Goal: Task Accomplishment & Management: Manage account settings

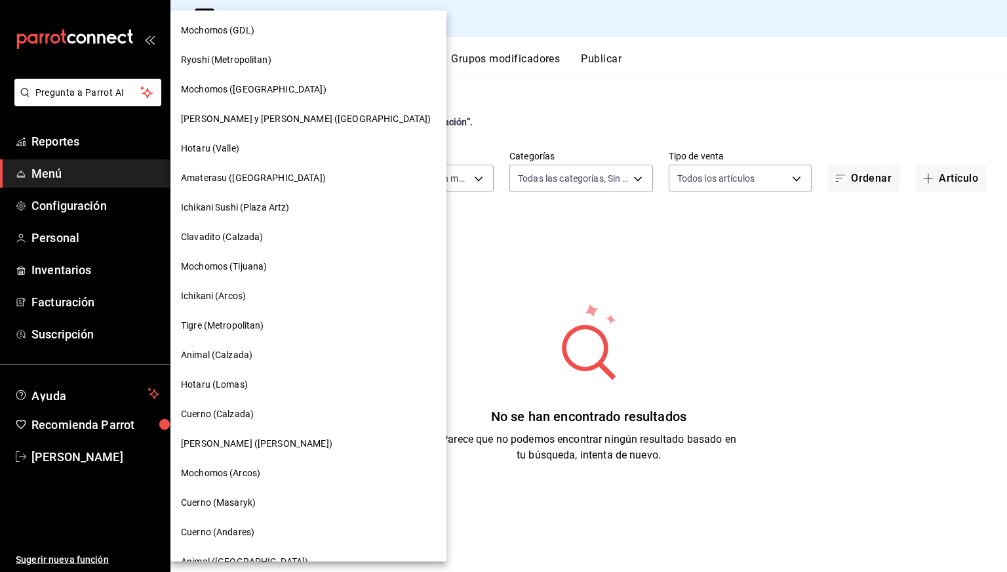
click at [239, 116] on span "[PERSON_NAME] y [PERSON_NAME] ([GEOGRAPHIC_DATA])" at bounding box center [306, 119] width 250 height 14
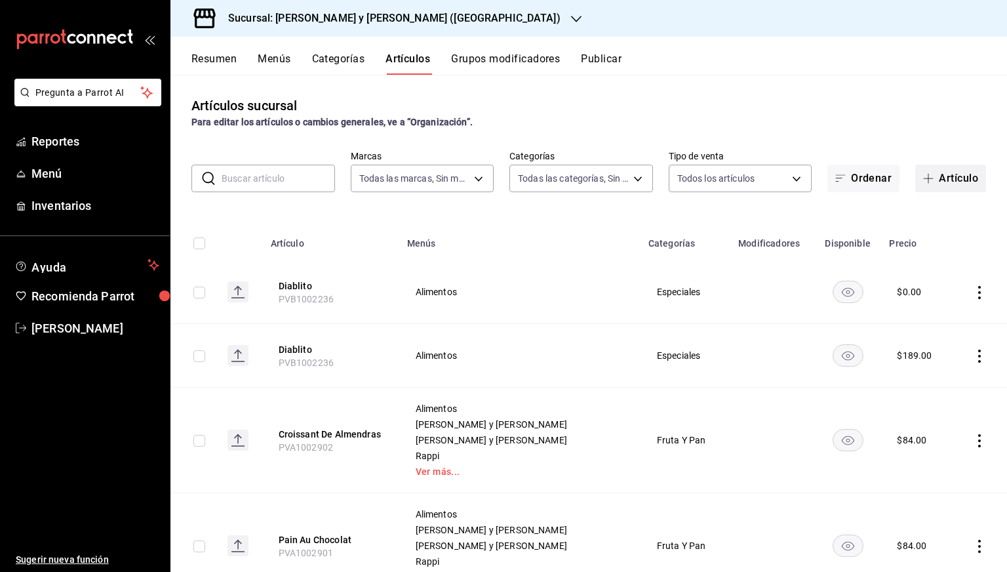
click at [925, 176] on span "button" at bounding box center [931, 178] width 16 height 10
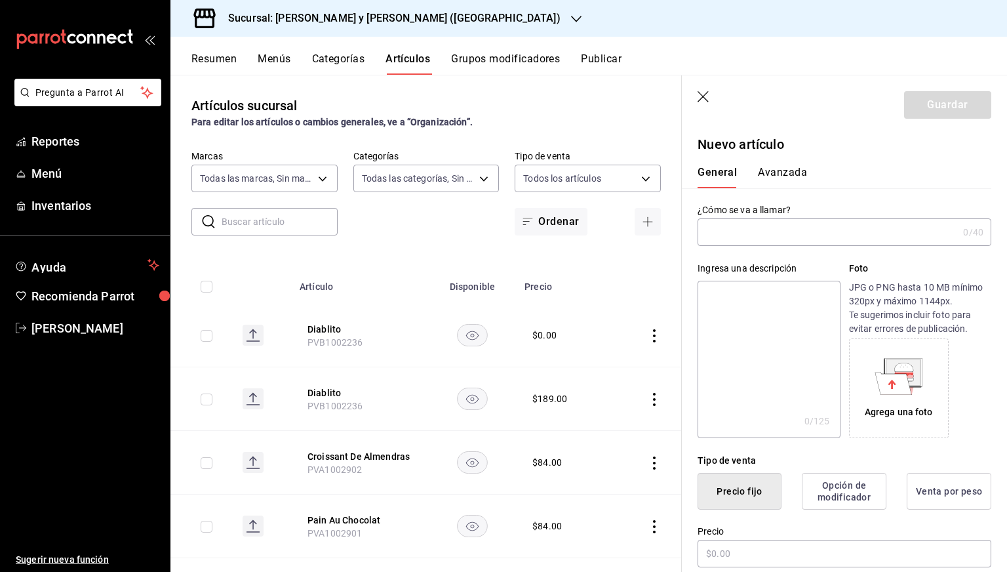
click at [739, 247] on div "Ingresa una descripción x 0 /125 ​ Foto JPG o PNG hasta 10 MB mínimo 320px y má…" at bounding box center [836, 342] width 309 height 192
click at [768, 233] on input "text" at bounding box center [827, 232] width 260 height 26
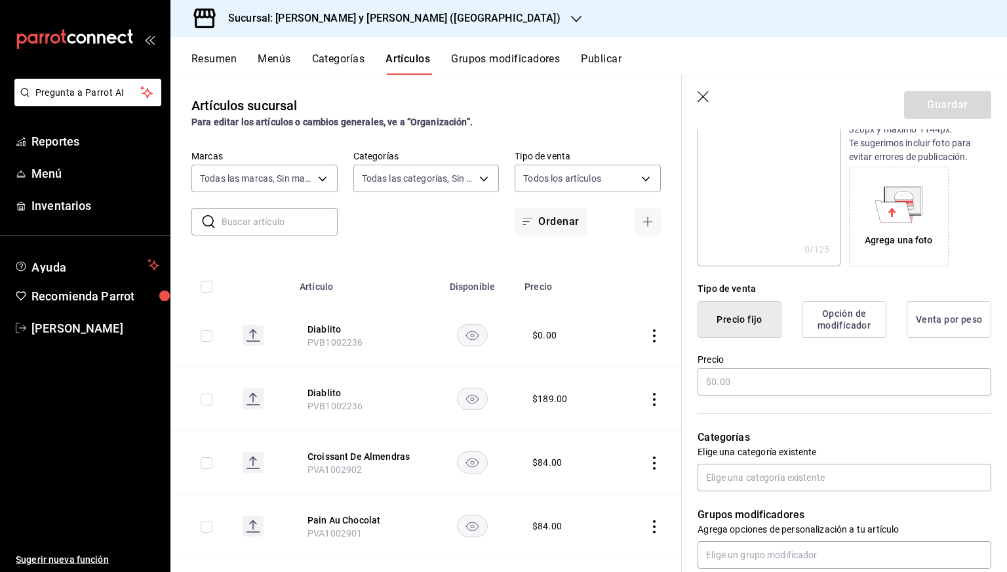
scroll to position [172, 0]
type input "Pasta Mamarosa"
click at [730, 387] on input "text" at bounding box center [844, 381] width 294 height 28
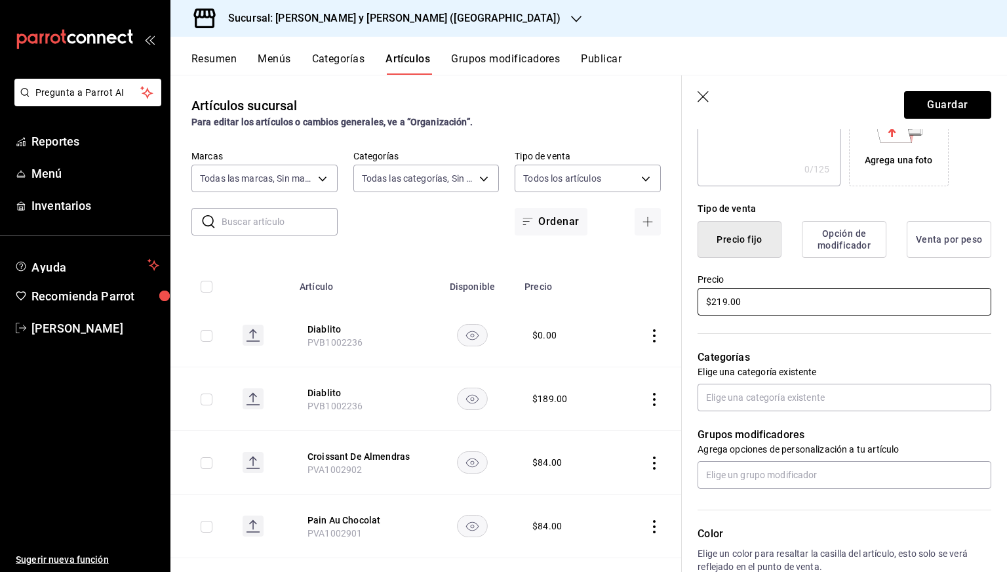
scroll to position [254, 0]
type input "$219.00"
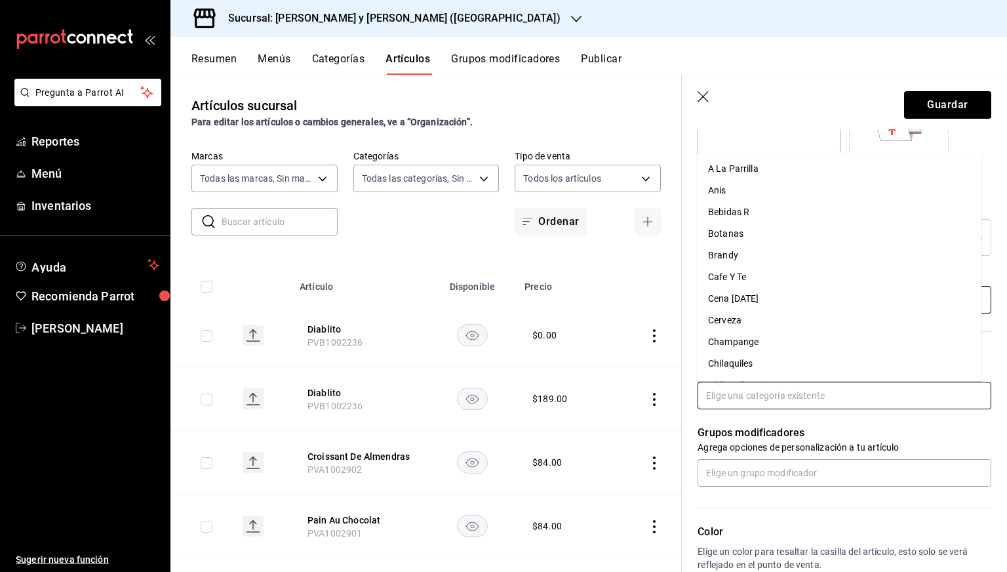
click at [730, 387] on input "text" at bounding box center [844, 395] width 294 height 28
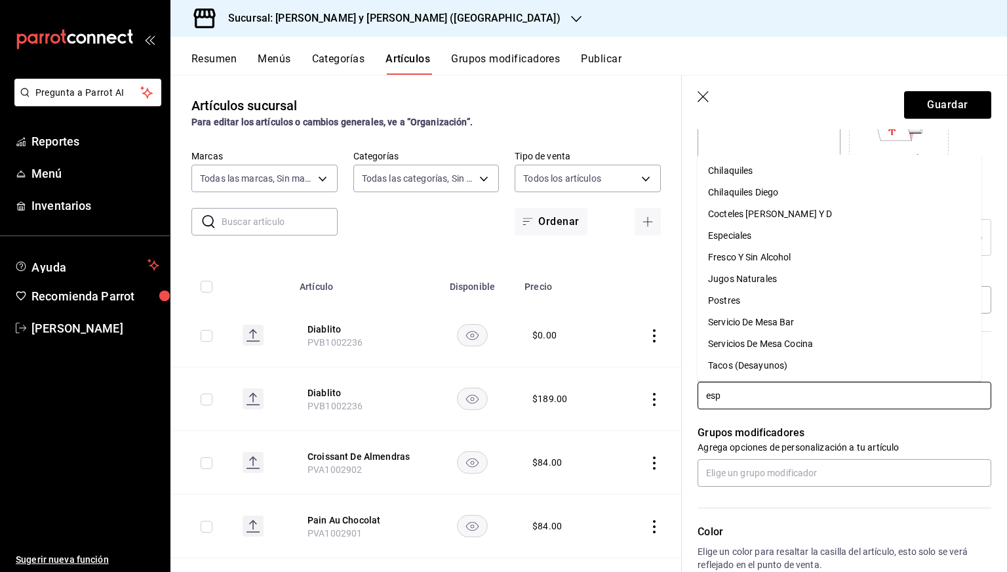
type input "espe"
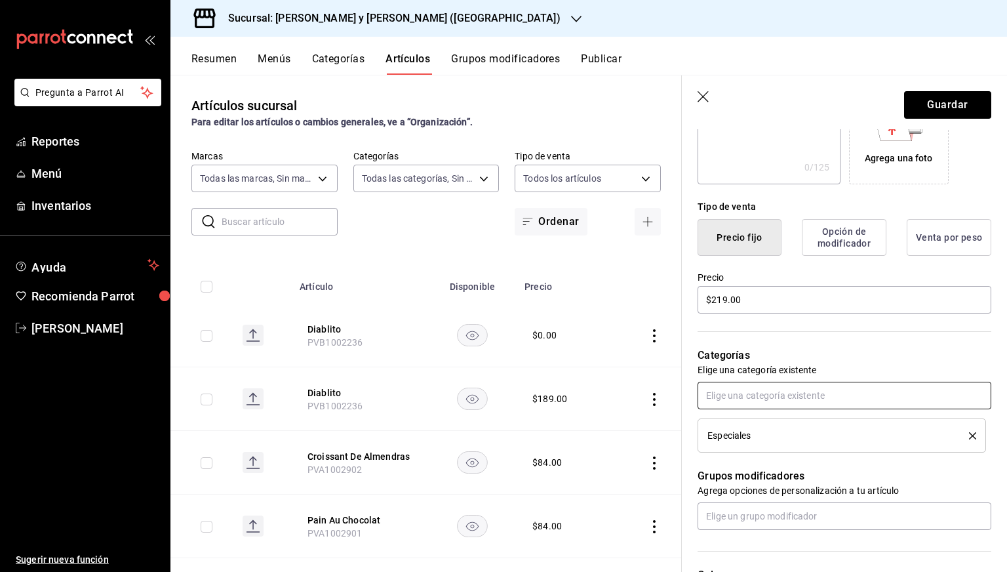
scroll to position [519, 0]
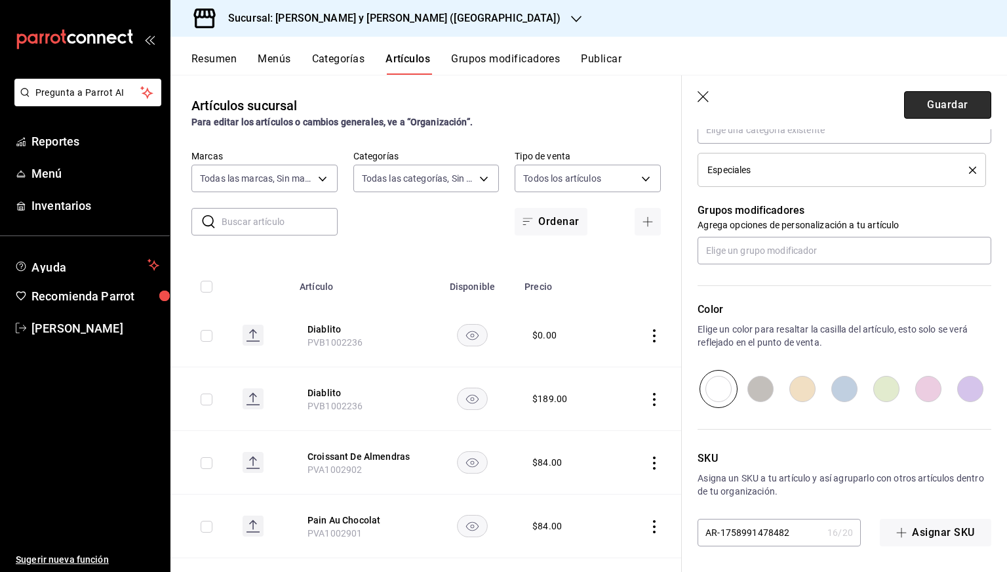
click at [942, 103] on button "Guardar" at bounding box center [947, 105] width 87 height 28
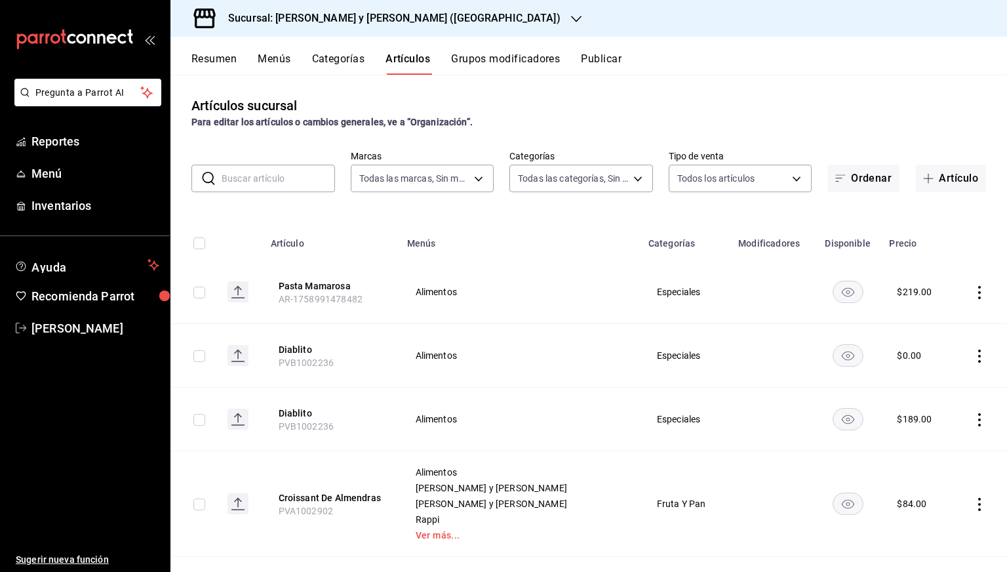
click at [203, 290] on input "checkbox" at bounding box center [199, 292] width 12 height 12
checkbox input "true"
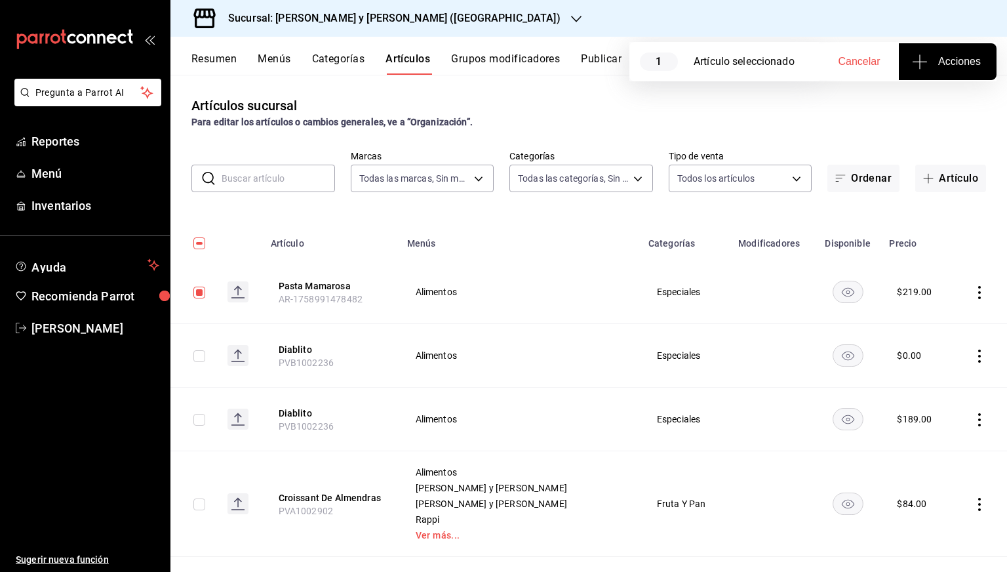
click at [931, 54] on span "Acciones" at bounding box center [947, 62] width 66 height 16
click at [910, 92] on li "Agregar tipo" at bounding box center [947, 102] width 98 height 35
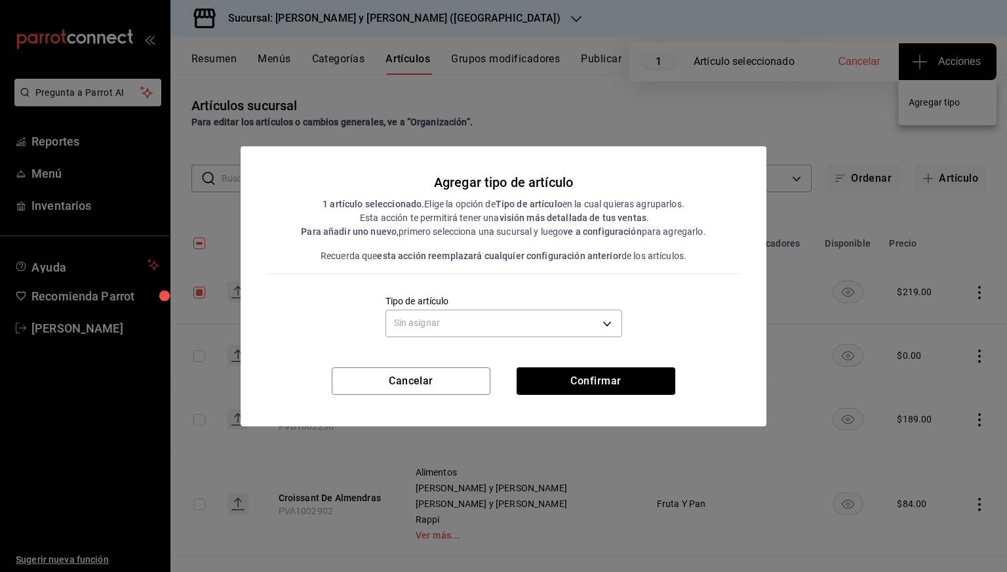
click at [566, 307] on div "Sin asignar" at bounding box center [503, 321] width 237 height 35
click at [528, 330] on body "Pregunta a Parrot AI Reportes Menú Inventarios Ayuda Recomienda Parrot [PERSON_…" at bounding box center [503, 286] width 1007 height 572
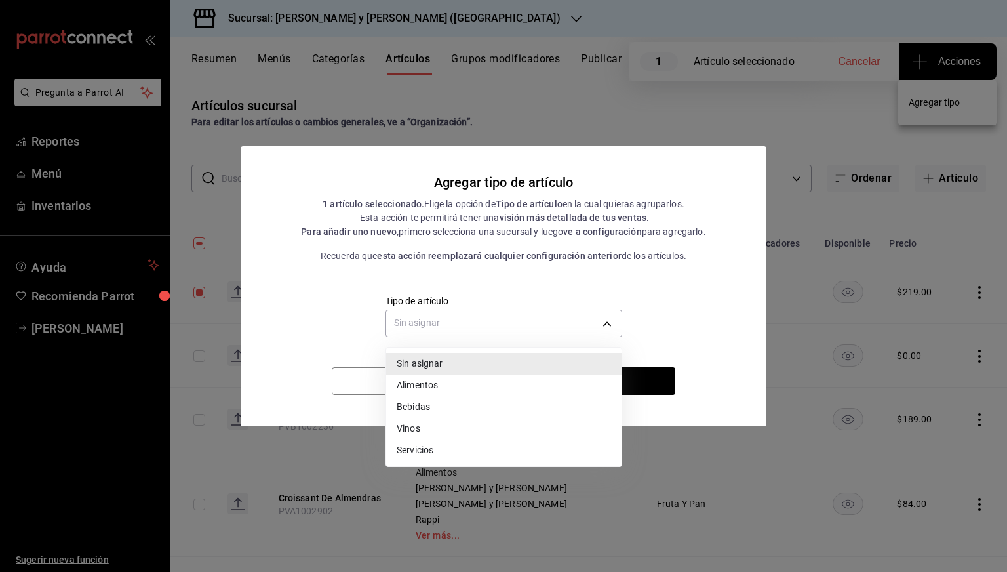
click at [401, 383] on li "Alimentos" at bounding box center [503, 385] width 235 height 22
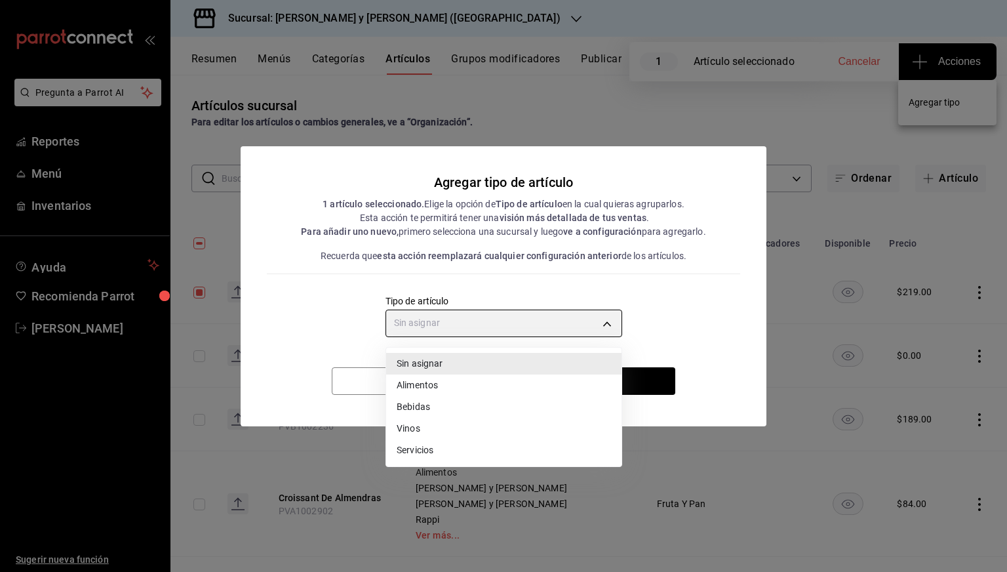
type input "a9c5c5d7-09f7-4d61-88a6-a13d33eec0fd"
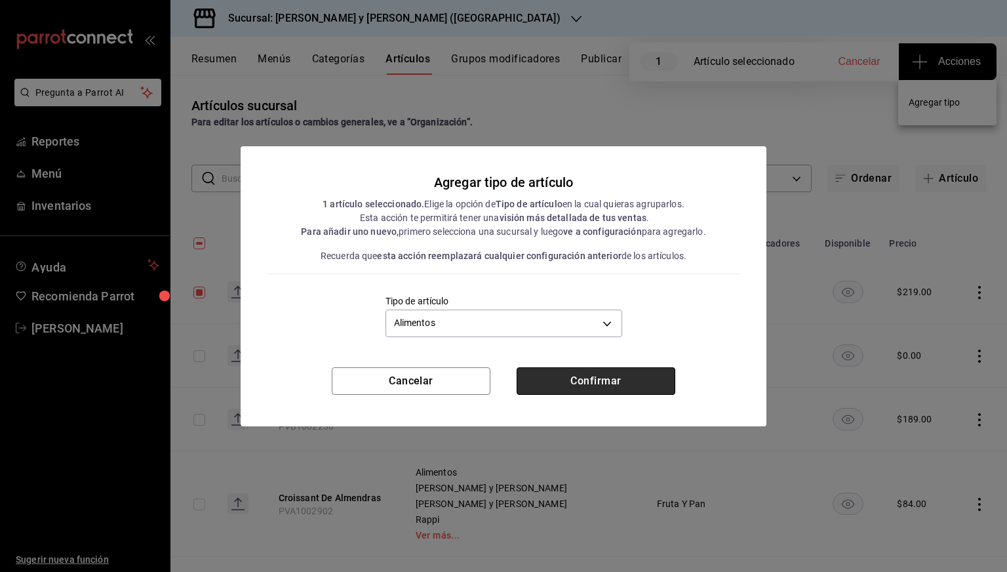
click at [578, 385] on button "Confirmar" at bounding box center [595, 381] width 159 height 28
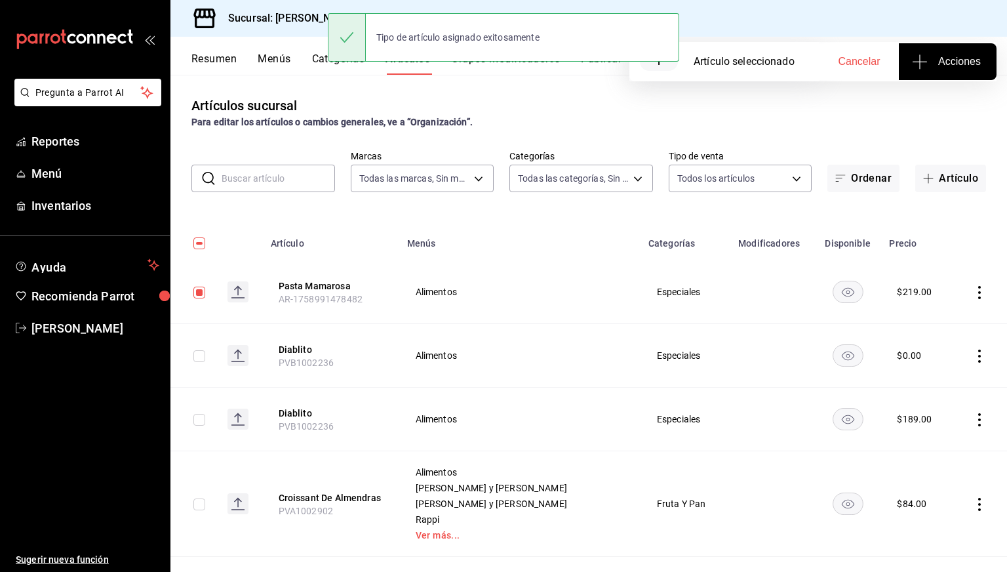
click at [195, 244] on input "checkbox" at bounding box center [199, 243] width 12 height 12
checkbox input "true"
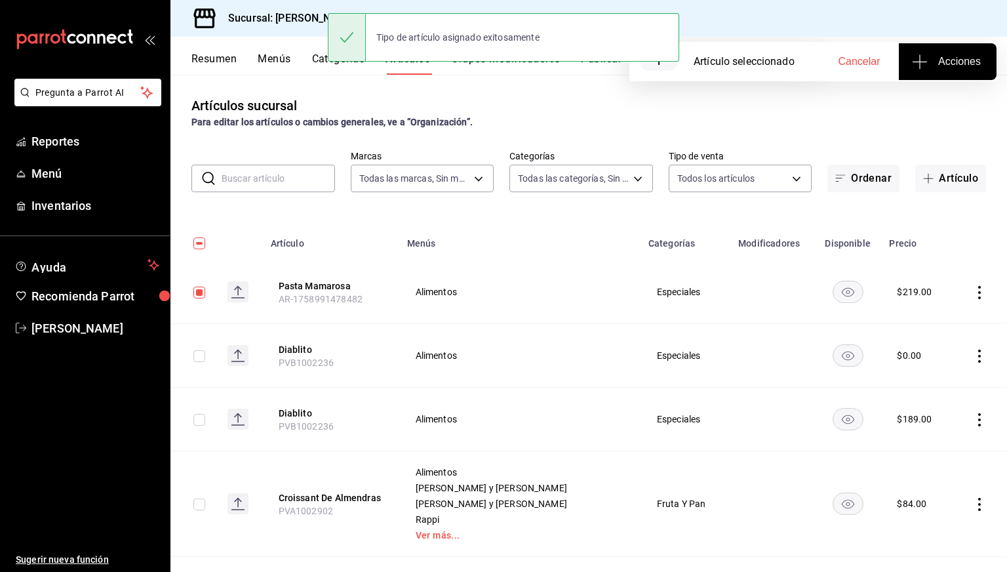
checkbox input "true"
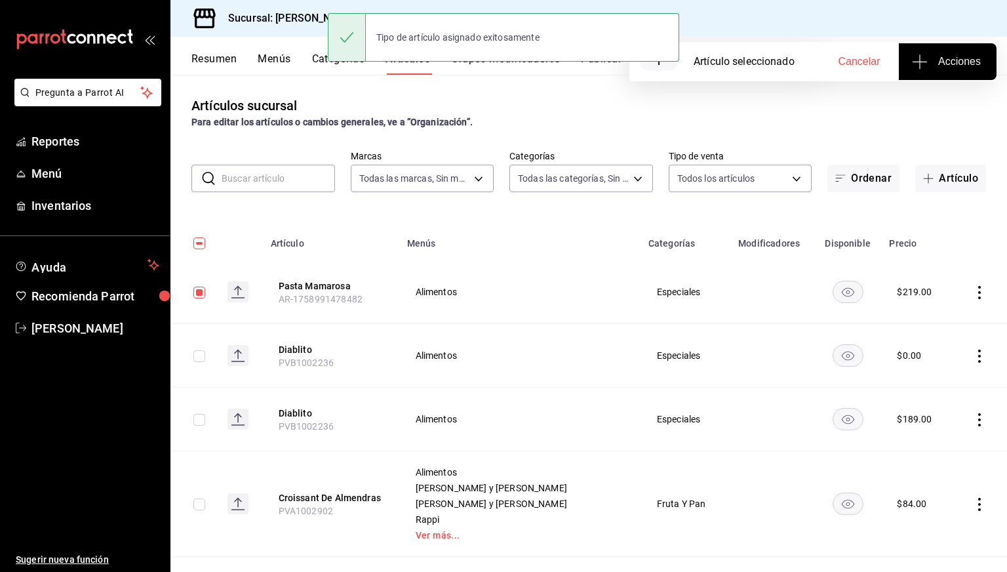
checkbox input "true"
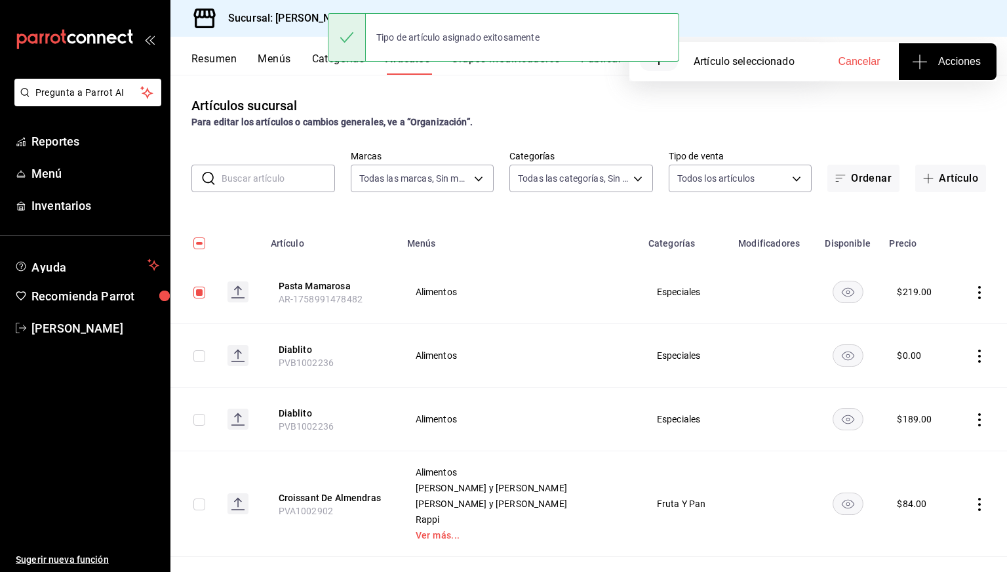
checkbox input "true"
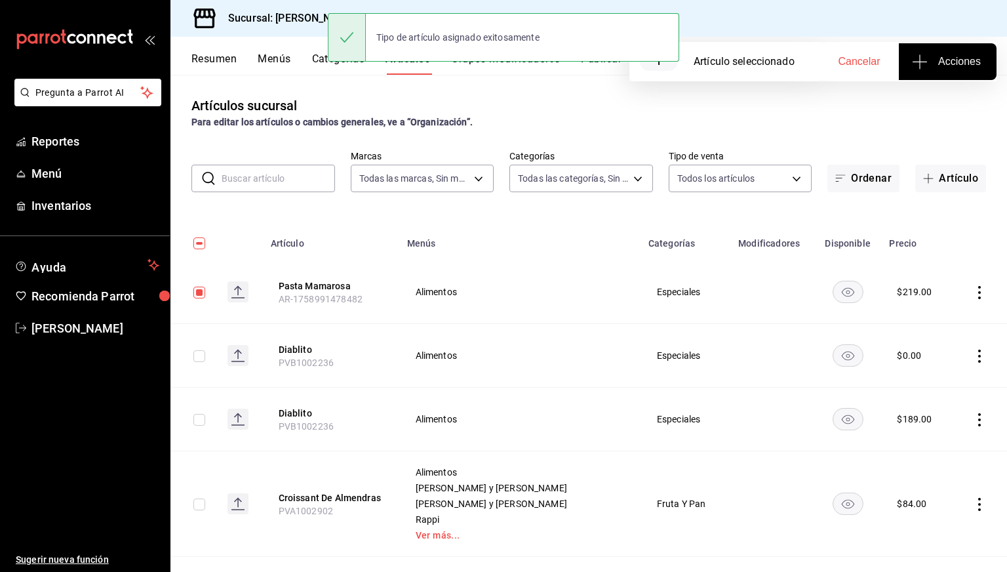
checkbox input "true"
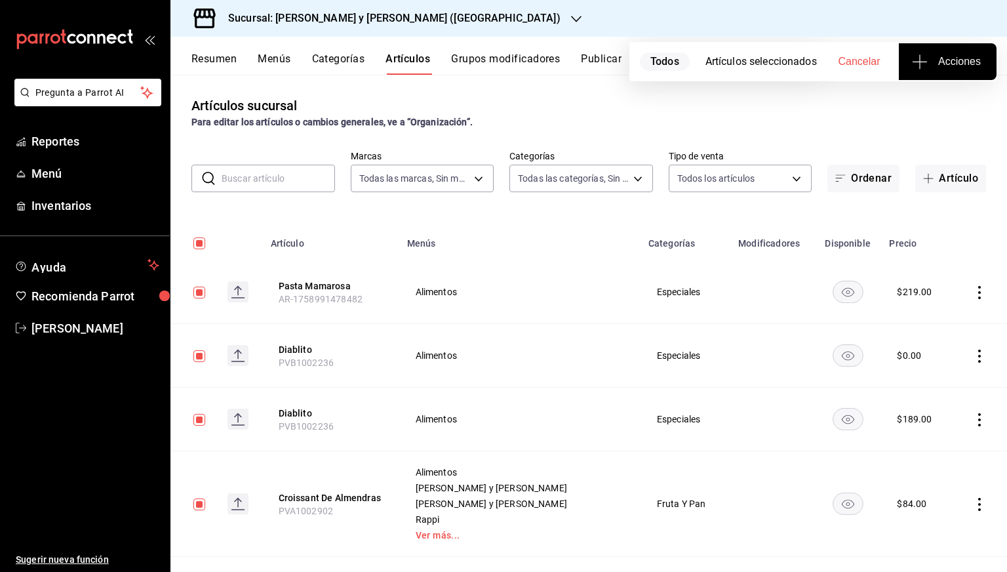
click at [201, 244] on input "checkbox" at bounding box center [199, 243] width 12 height 12
checkbox input "false"
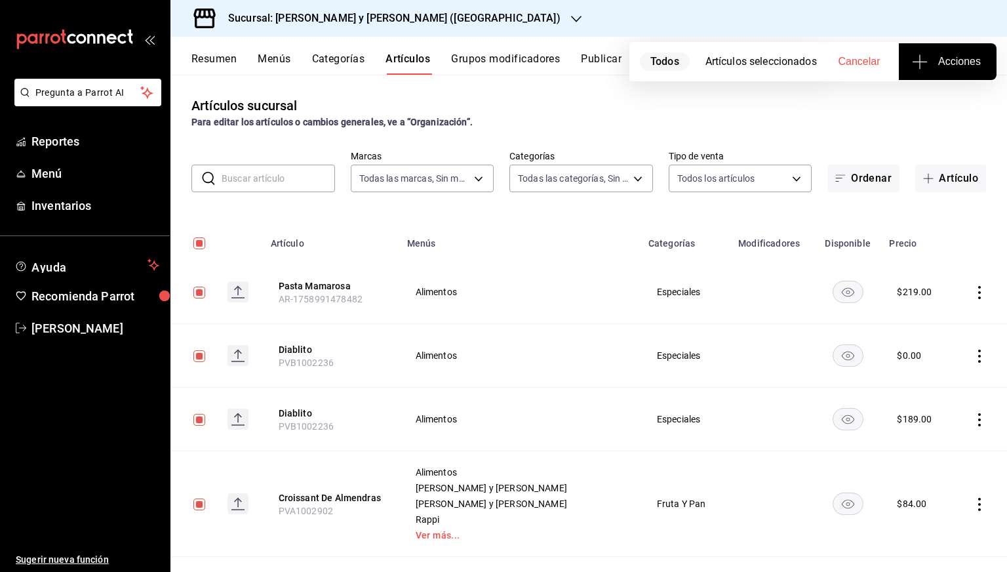
checkbox input "false"
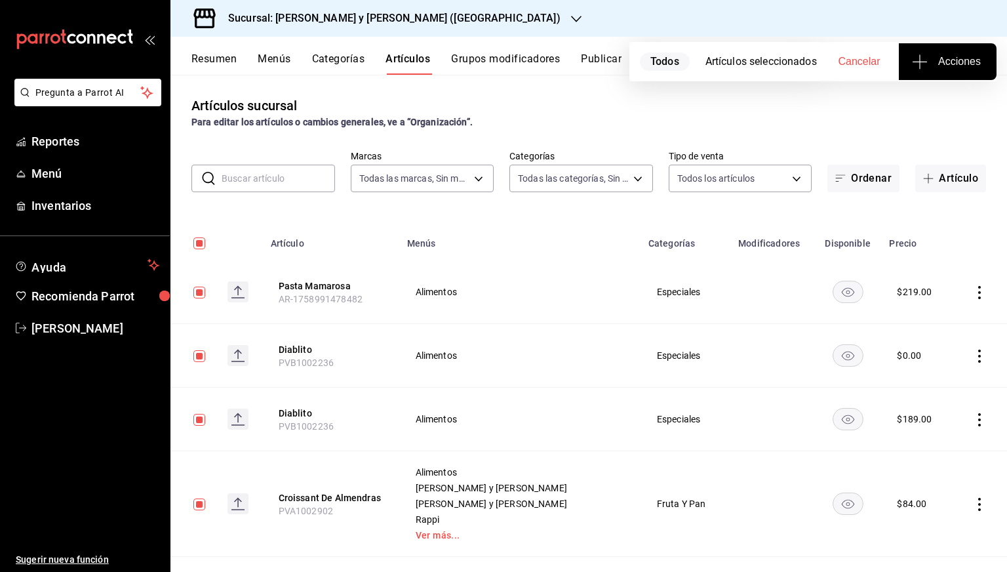
checkbox input "false"
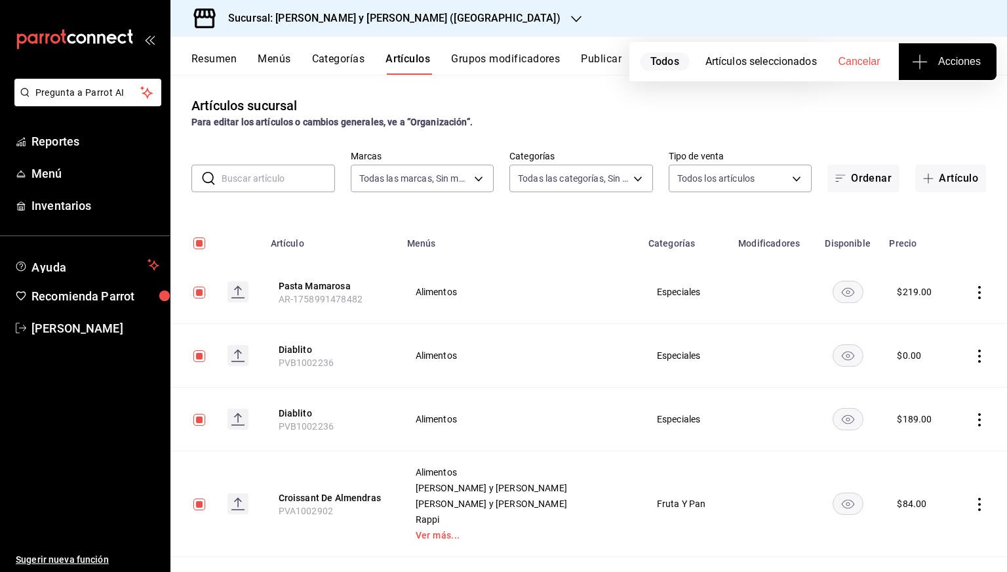
checkbox input "false"
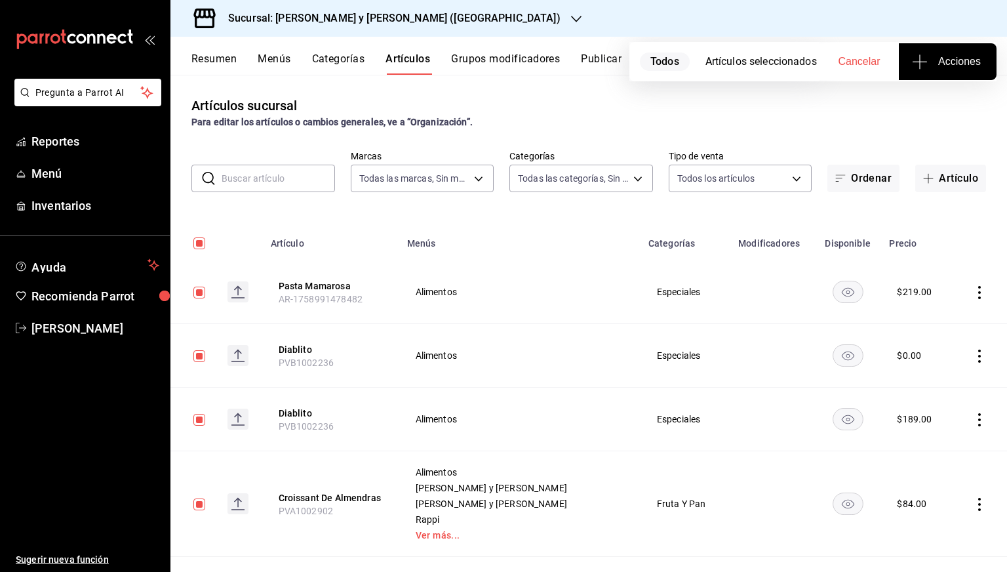
checkbox input "false"
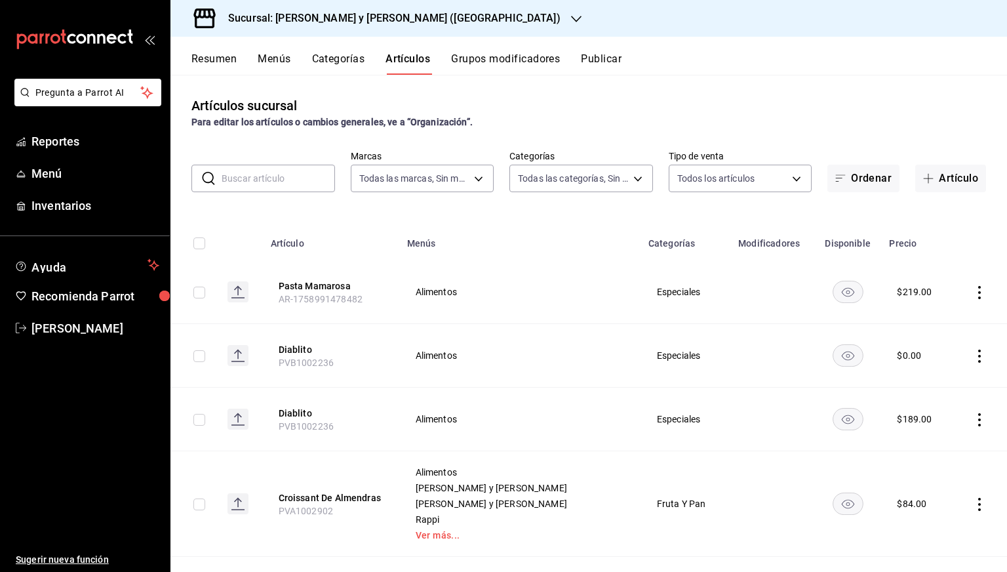
click at [597, 53] on button "Publicar" at bounding box center [601, 63] width 41 height 22
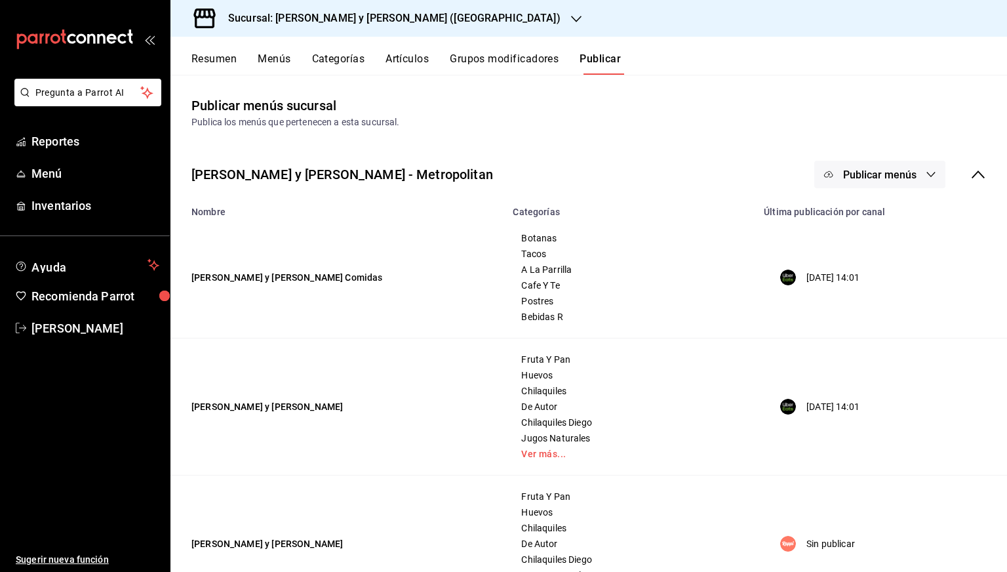
click at [870, 165] on button "Publicar menús" at bounding box center [879, 175] width 131 height 28
click at [857, 247] on span "Rappi" at bounding box center [888, 254] width 63 height 14
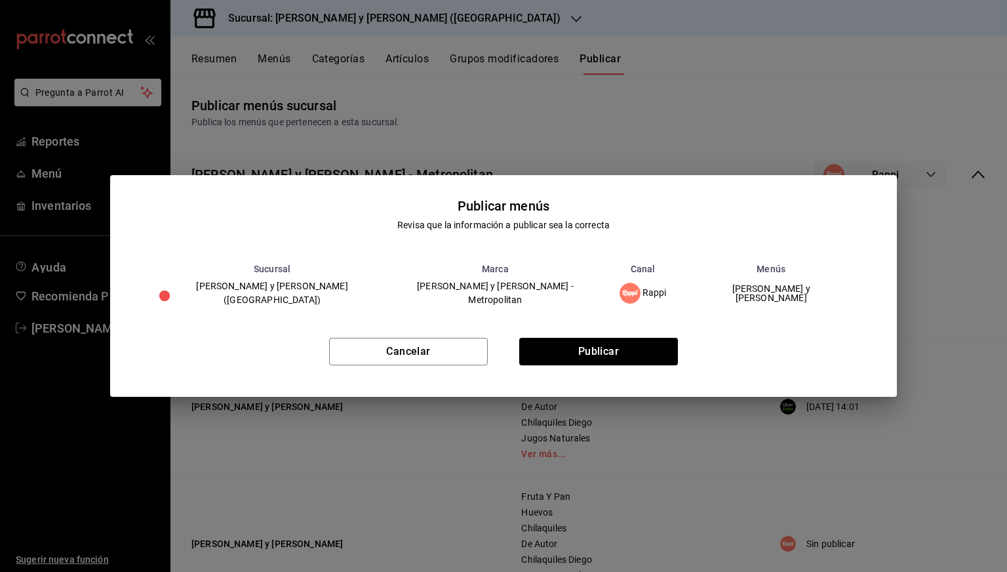
click at [754, 184] on div "Publicar menús Revisa que la información a publicar sea la correcta Sucursal Ma…" at bounding box center [503, 245] width 787 height 141
click at [418, 367] on div "Cancelar Publicar" at bounding box center [503, 357] width 787 height 80
click at [425, 355] on button "Cancelar" at bounding box center [408, 352] width 159 height 28
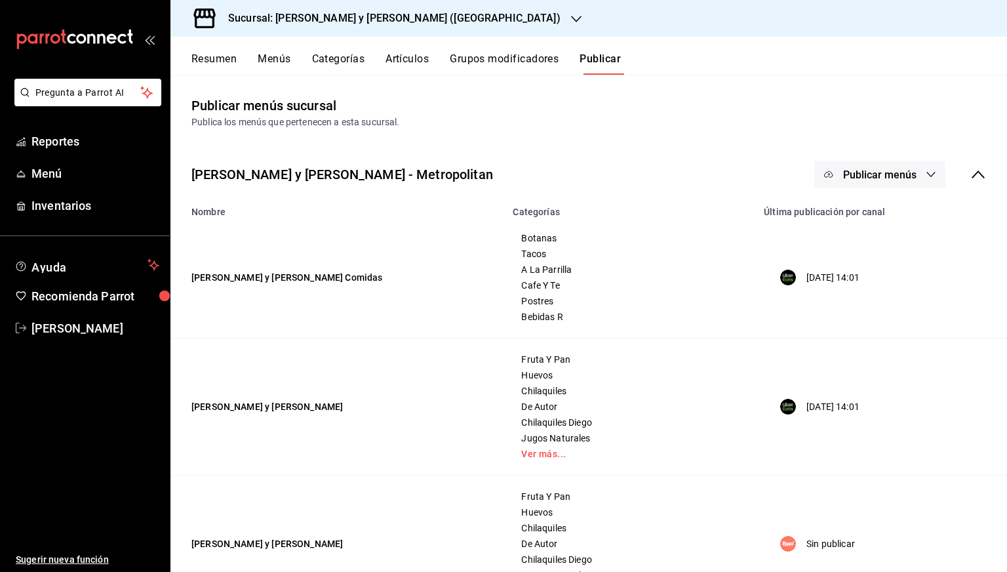
click at [901, 166] on button "Publicar menús" at bounding box center [879, 175] width 131 height 28
click at [860, 295] on span "Punto de venta" at bounding box center [888, 291] width 63 height 14
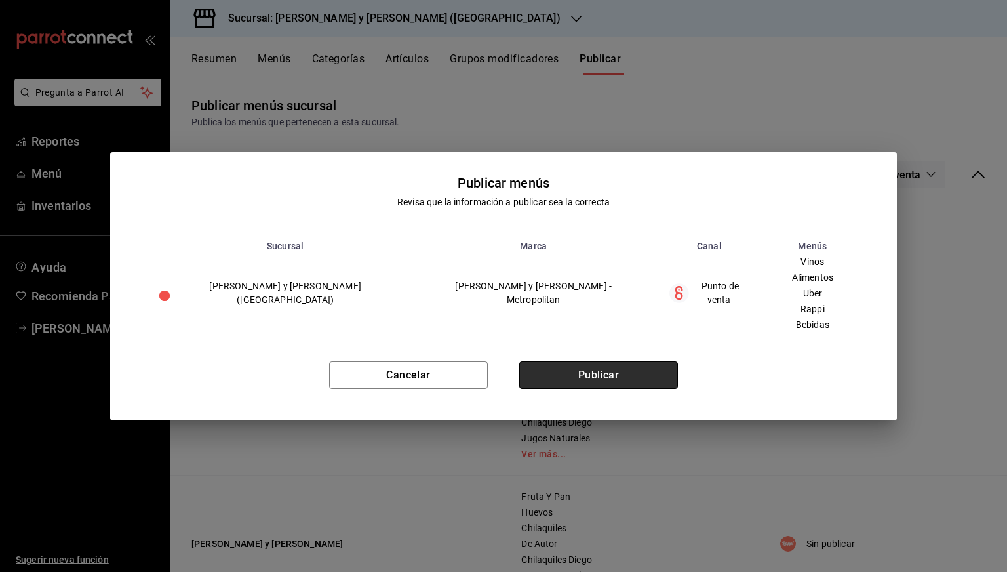
click at [600, 376] on button "Publicar" at bounding box center [598, 375] width 159 height 28
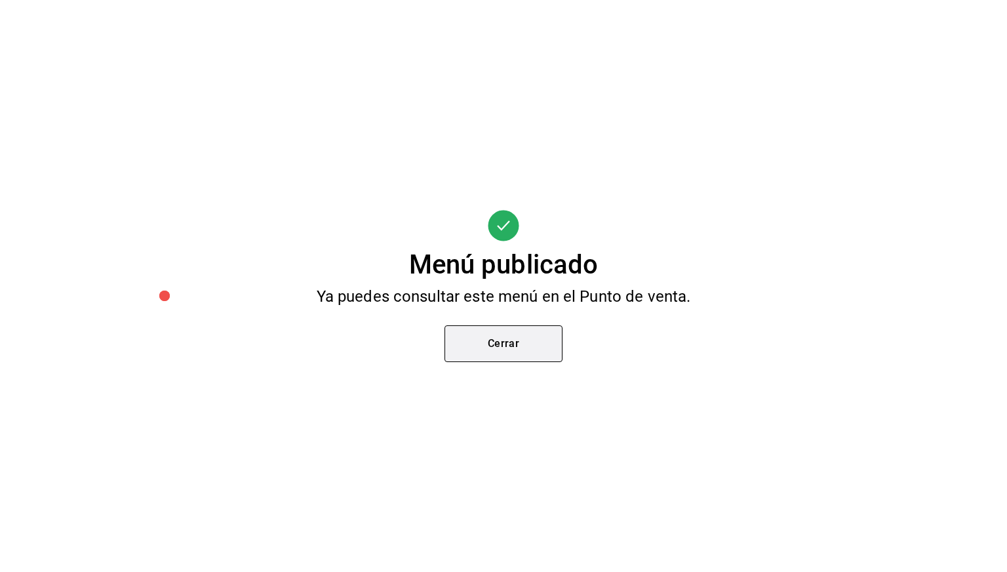
click at [494, 351] on button "Cerrar" at bounding box center [503, 343] width 118 height 37
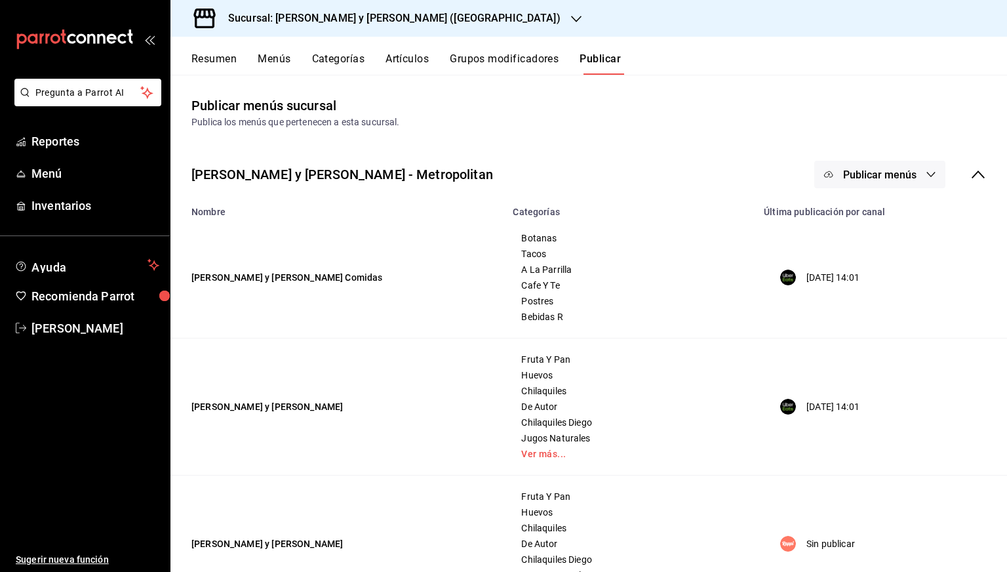
click at [395, 52] on button "Artículos" at bounding box center [406, 63] width 43 height 22
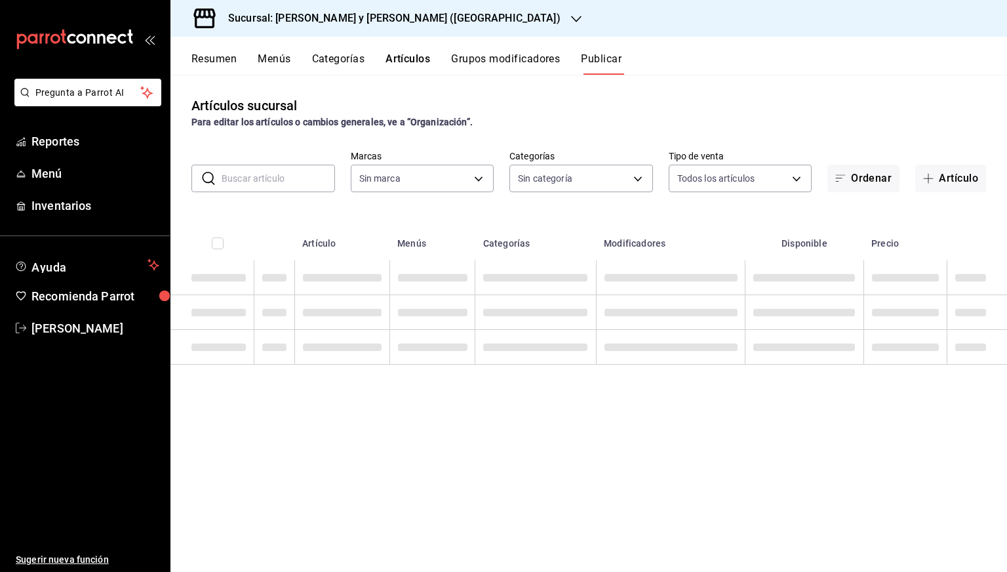
type input "5c4b5436-b9cd-4a1a-b4e8-85329c7394cf"
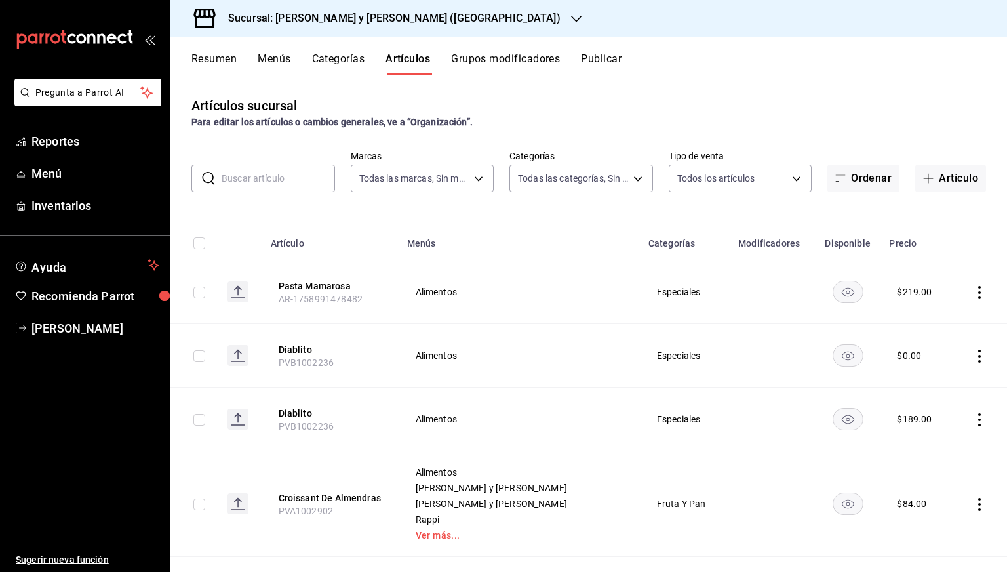
type input "463cbe58-69f9-49c2-85c9-e7a3a82fd125,93b19971-b18f-4184-ad12-5f617cec116c,3e3b7…"
click at [252, 169] on input "text" at bounding box center [278, 178] width 113 height 26
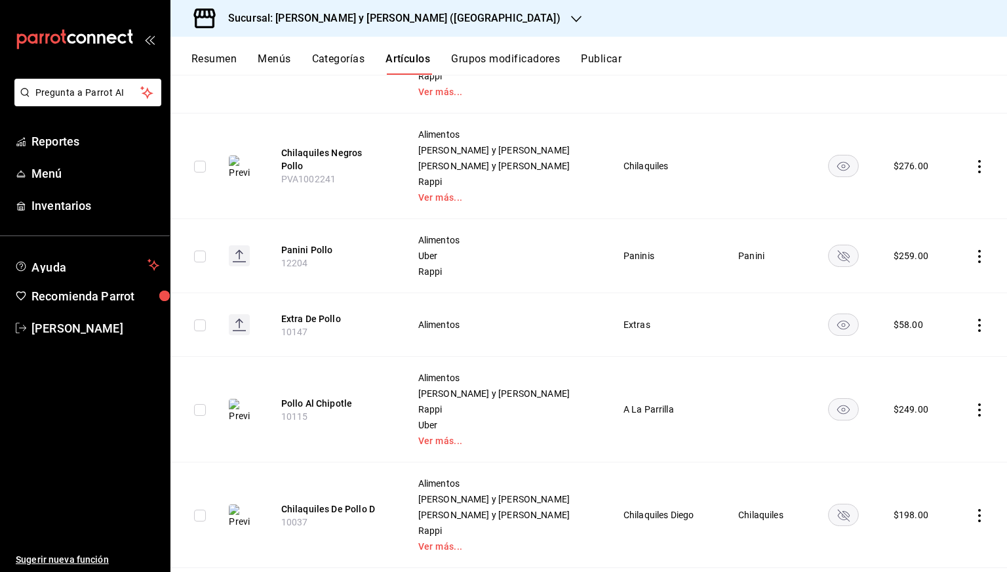
scroll to position [400, 0]
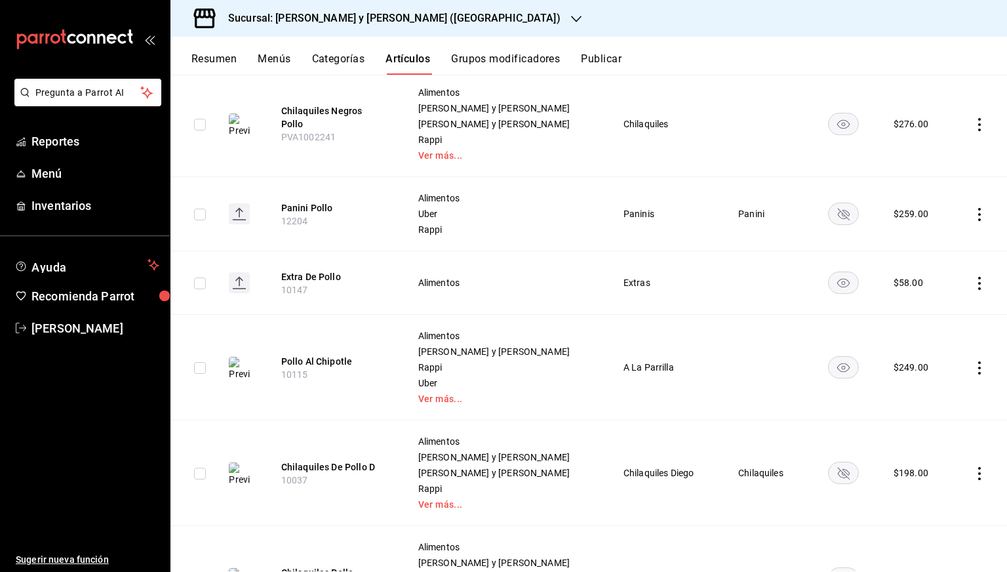
type input "pollo"
click at [329, 274] on button "Extra De Pollo" at bounding box center [333, 276] width 105 height 13
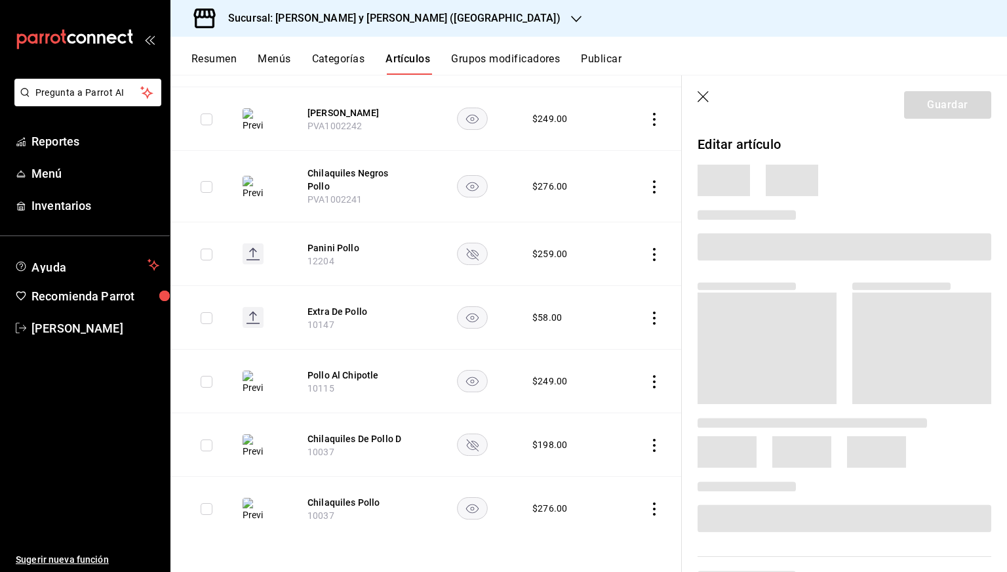
scroll to position [228, 0]
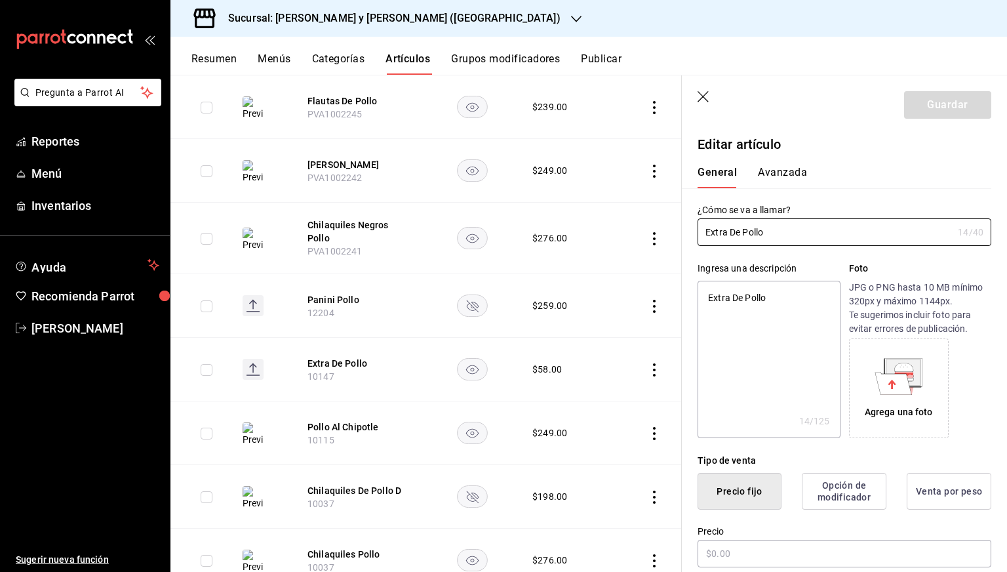
type textarea "x"
type input "$58.00"
click at [827, 246] on div "Ingresa una descripción Extra De Pollo x 14 /125 ​ Foto JPG o PNG hasta 10 MB m…" at bounding box center [836, 342] width 309 height 192
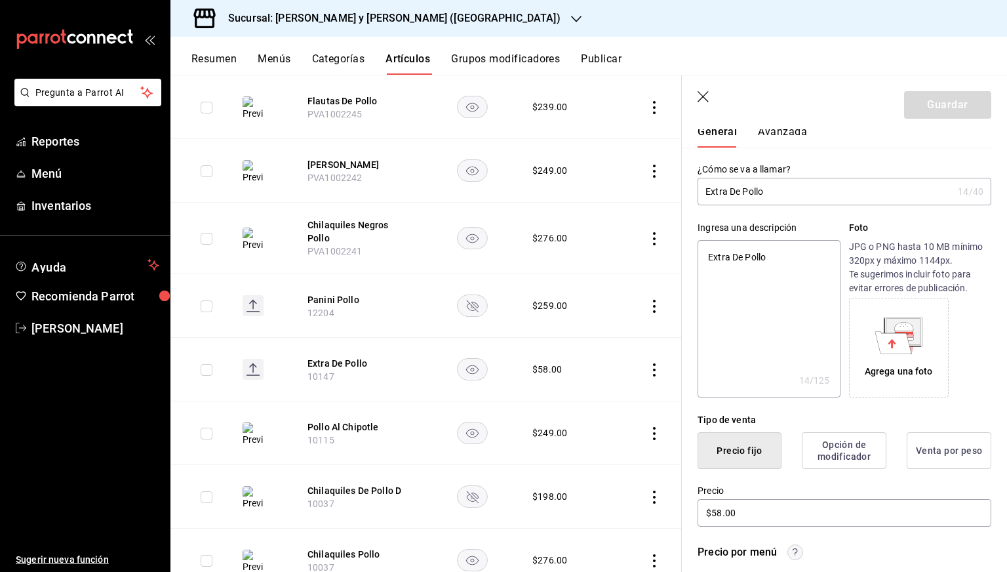
scroll to position [18, 0]
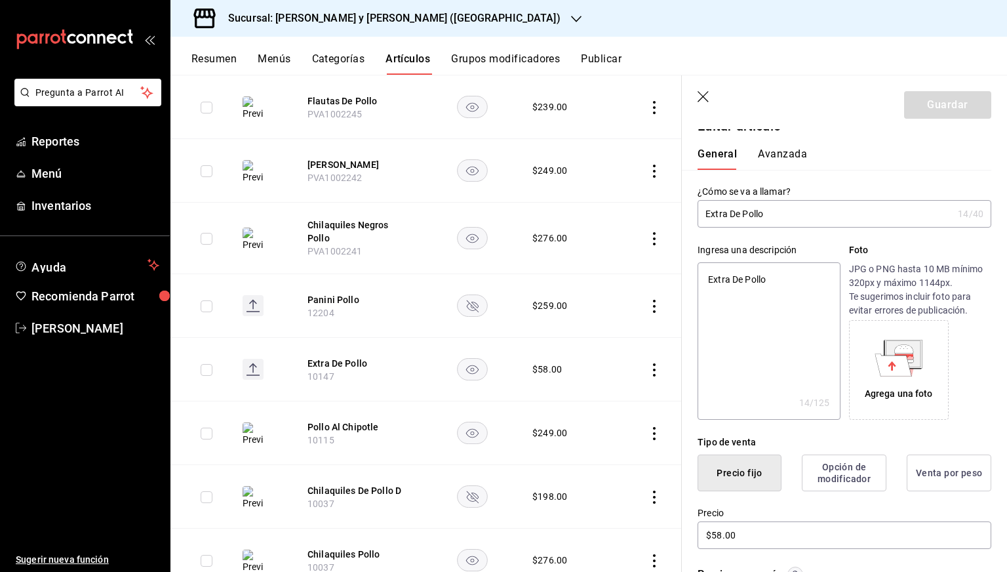
click at [817, 218] on input "Extra De Pollo" at bounding box center [824, 214] width 255 height 26
type input "Extra De Pollo"
type textarea "x"
type input "Extra De Pollo De"
type textarea "x"
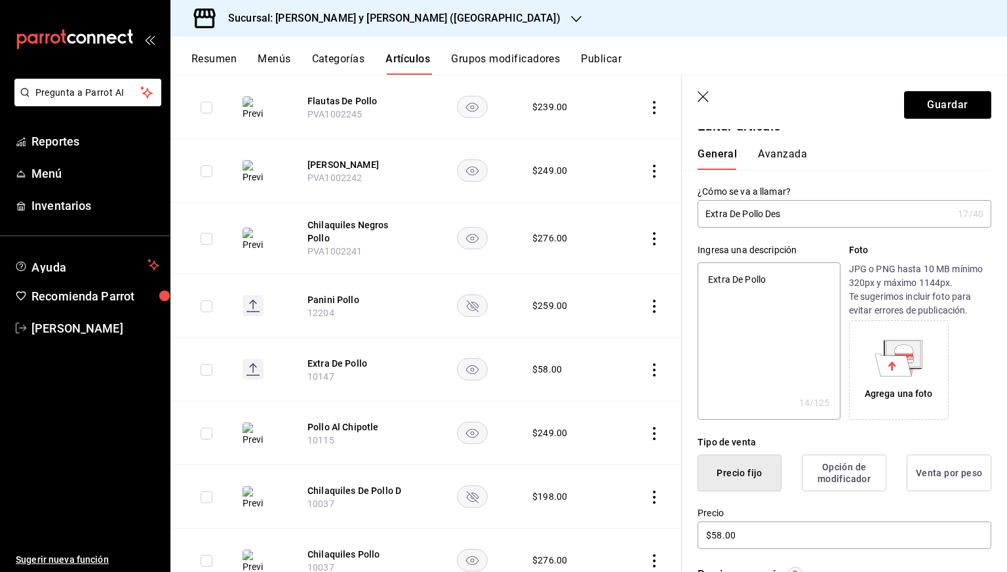
type input "Extra De Pollo Desa"
type textarea "x"
type input "Extra De Pollo Desayu"
type textarea "x"
type input "Extra De Pollo Desayuno"
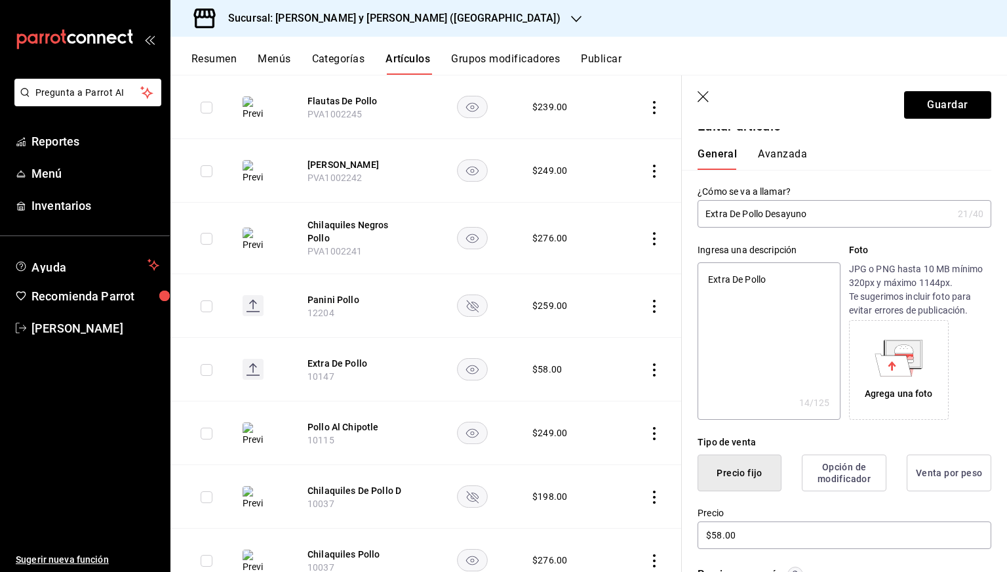
type textarea "x"
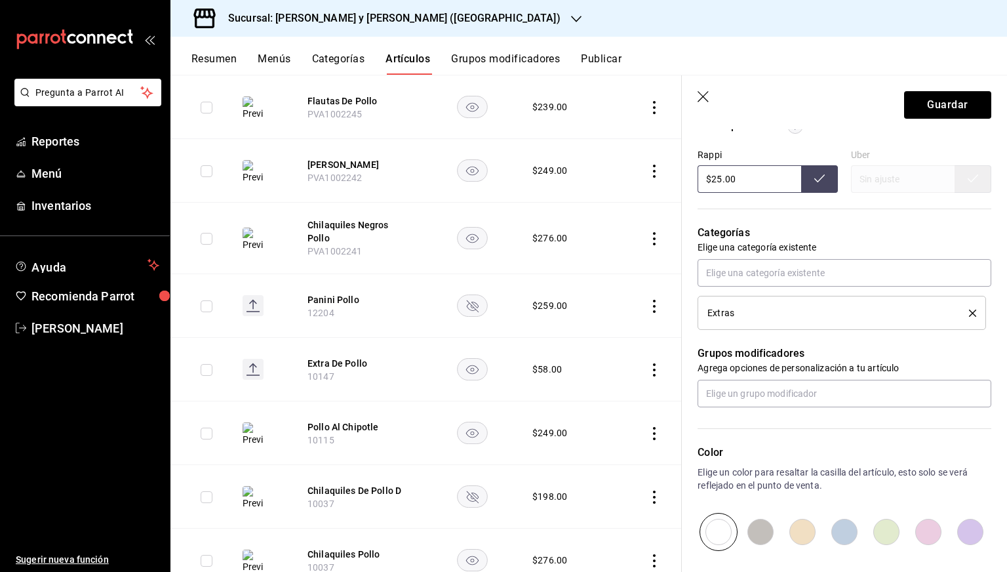
scroll to position [610, 0]
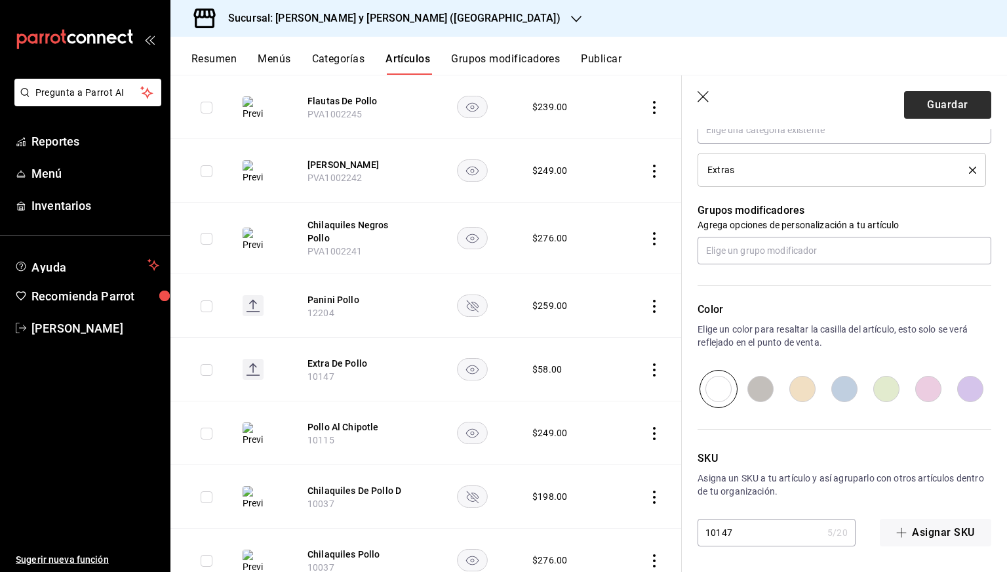
type input "Extra De Pollo Desayuno"
click at [926, 102] on button "Guardar" at bounding box center [947, 105] width 87 height 28
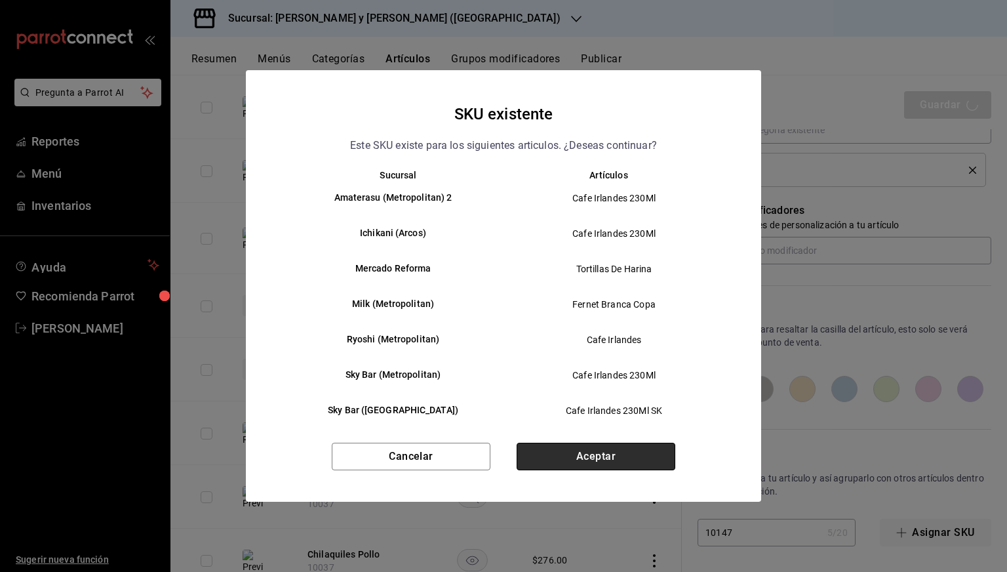
click at [579, 449] on button "Aceptar" at bounding box center [595, 456] width 159 height 28
type textarea "x"
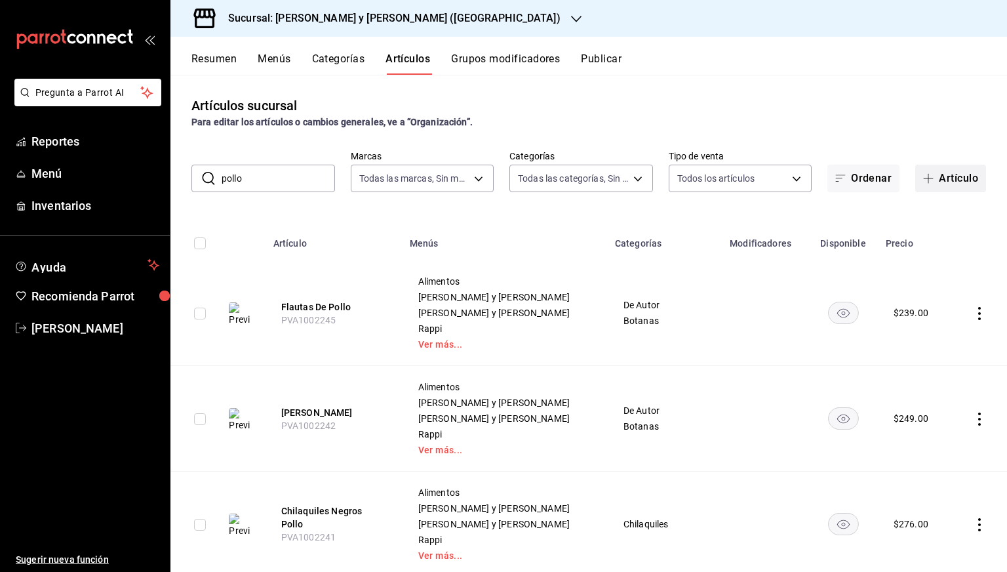
click at [923, 184] on button "Artículo" at bounding box center [950, 179] width 71 height 28
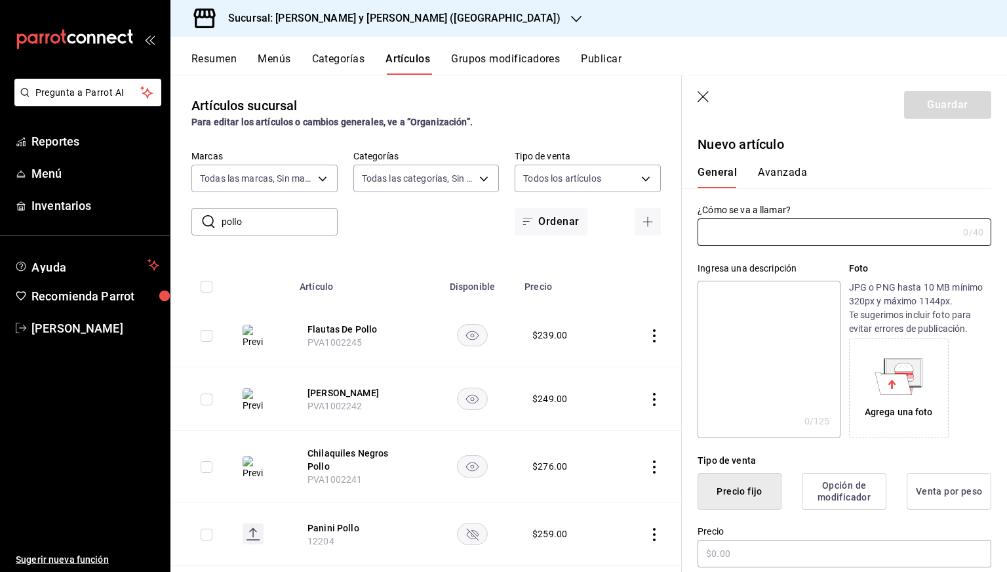
click at [741, 241] on input "text" at bounding box center [827, 232] width 260 height 26
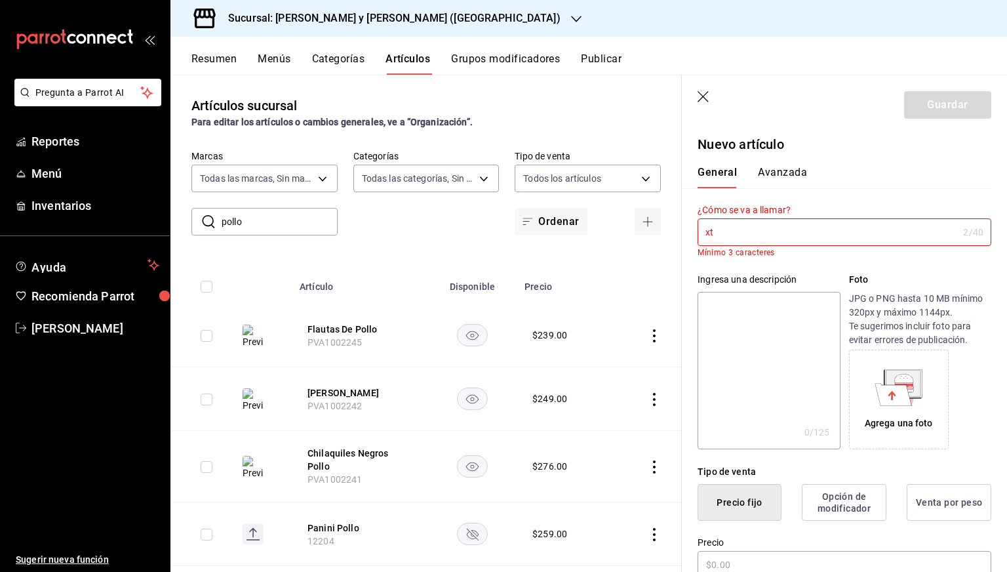
type input "x"
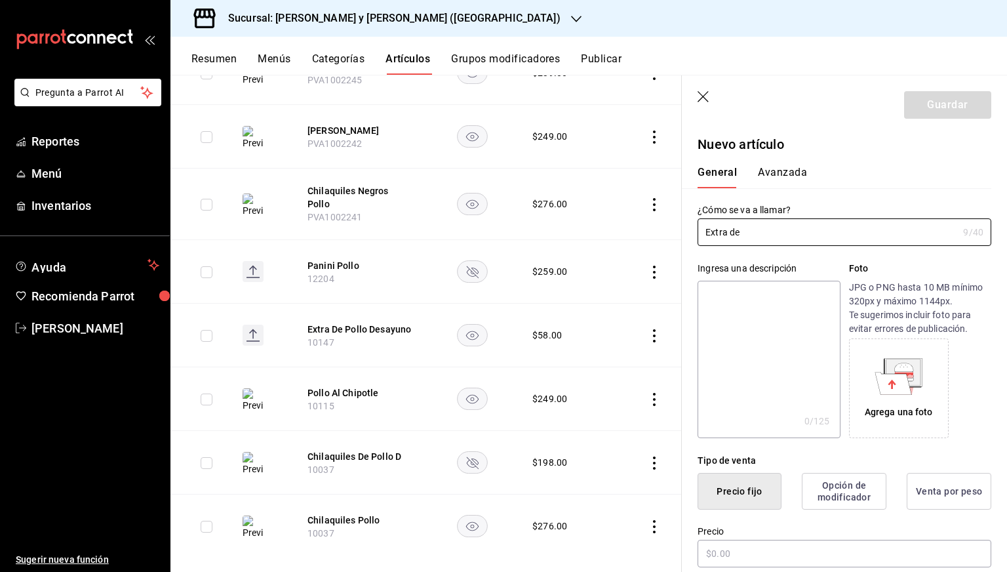
scroll to position [264, 0]
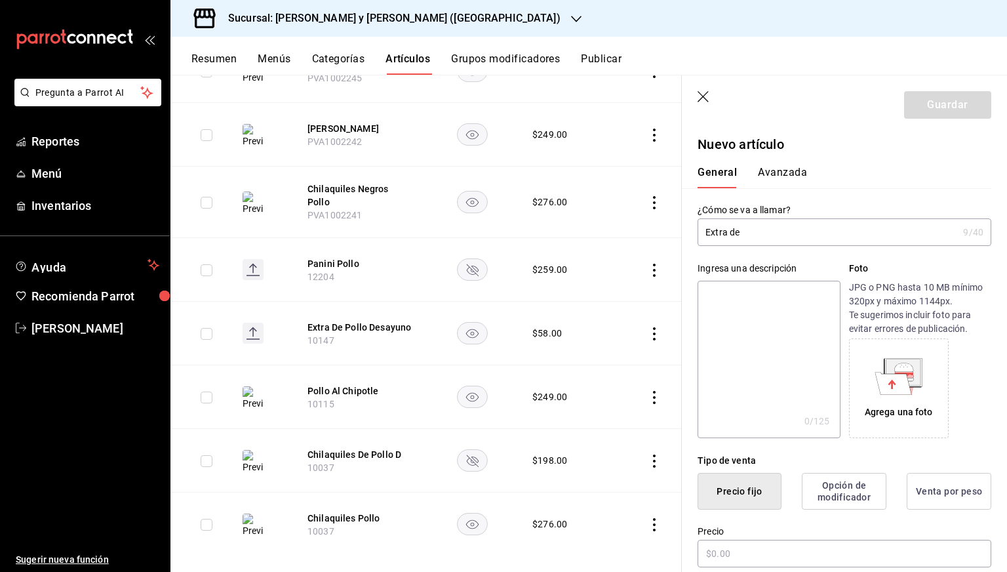
click at [781, 241] on input "Extra de" at bounding box center [827, 232] width 260 height 26
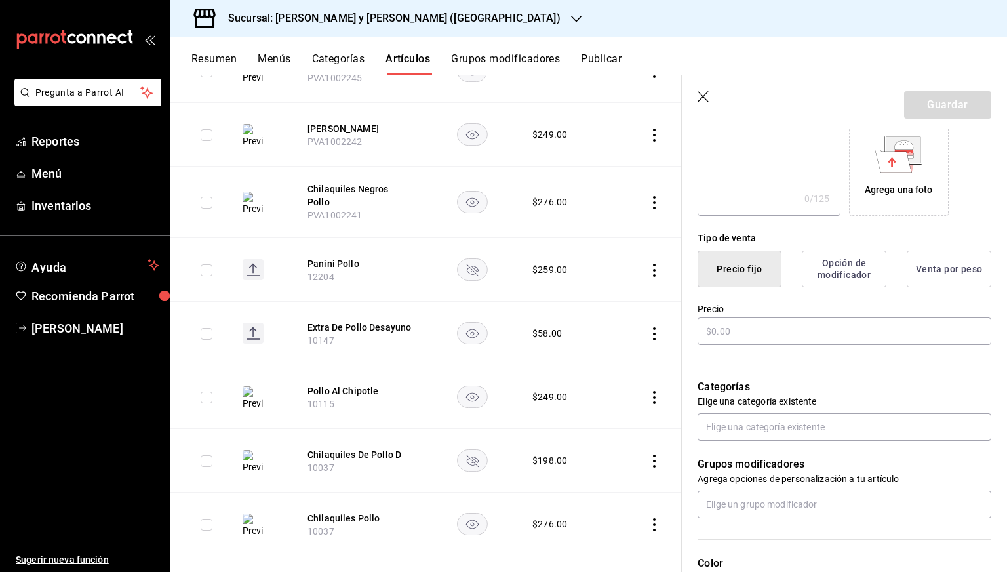
scroll to position [224, 0]
type input "Extra De Pollo Comida"
click at [761, 329] on input "text" at bounding box center [844, 329] width 294 height 28
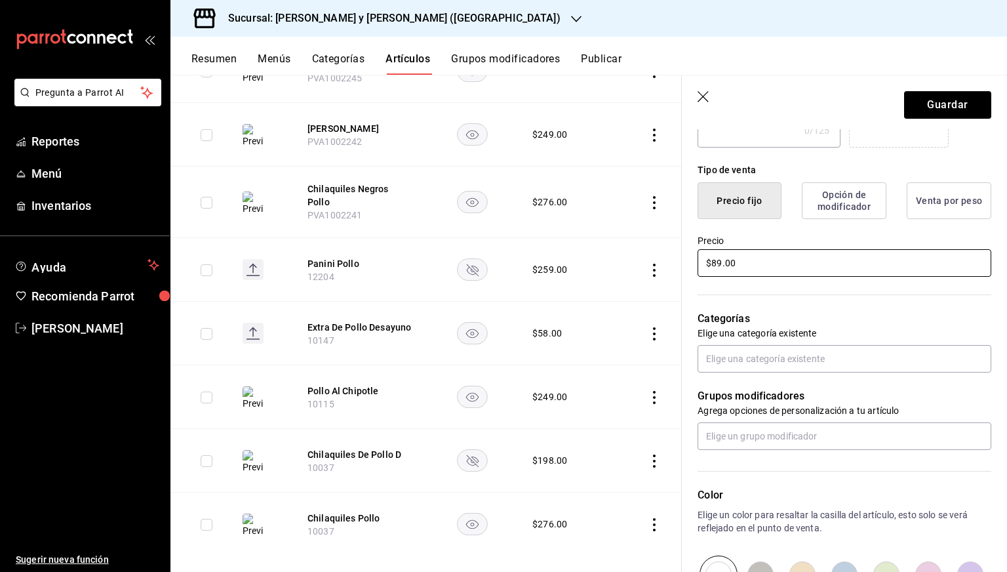
scroll to position [309, 0]
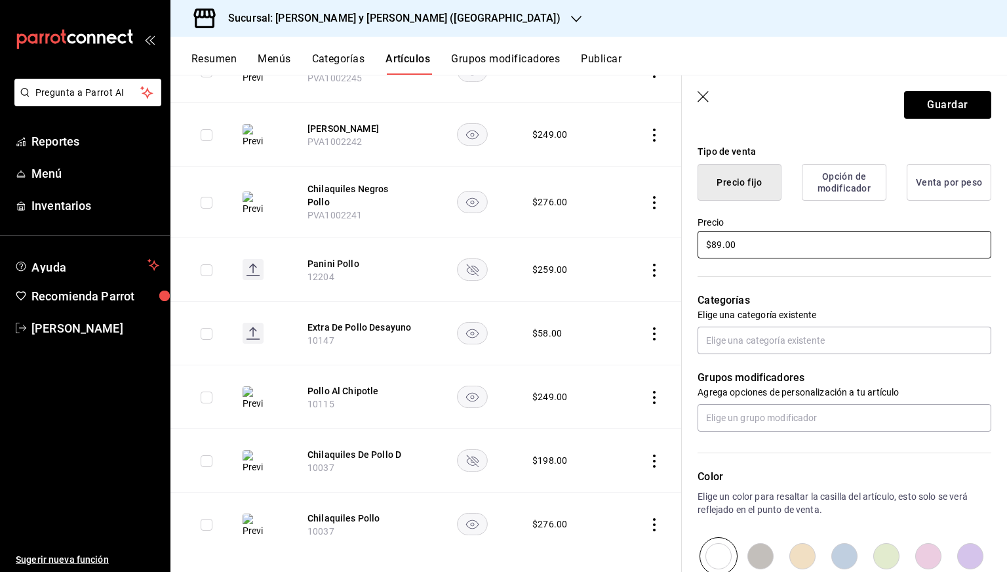
type input "$89.00"
click at [794, 336] on input "text" at bounding box center [844, 340] width 294 height 28
type input "extr"
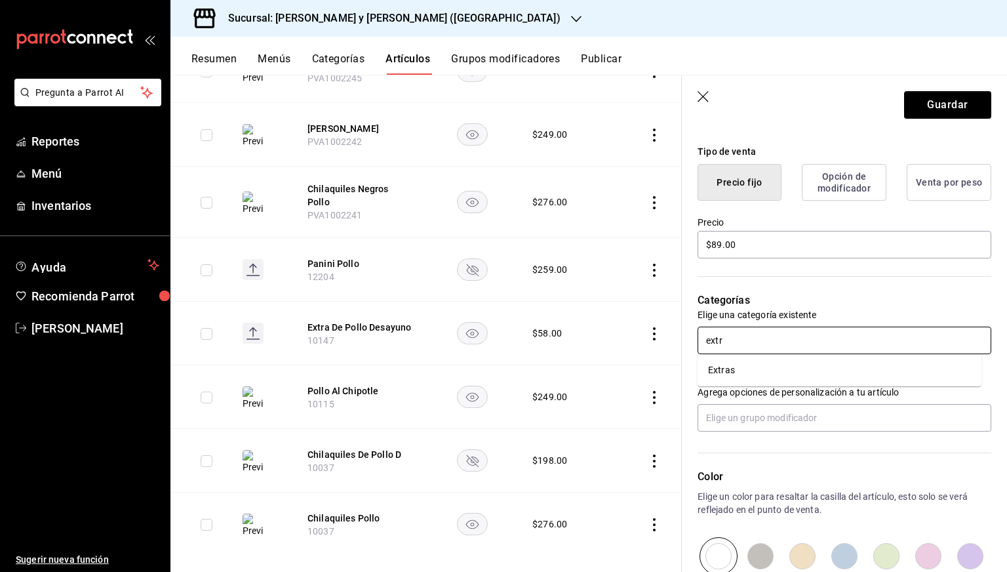
click at [762, 367] on li "Extras" at bounding box center [839, 370] width 284 height 22
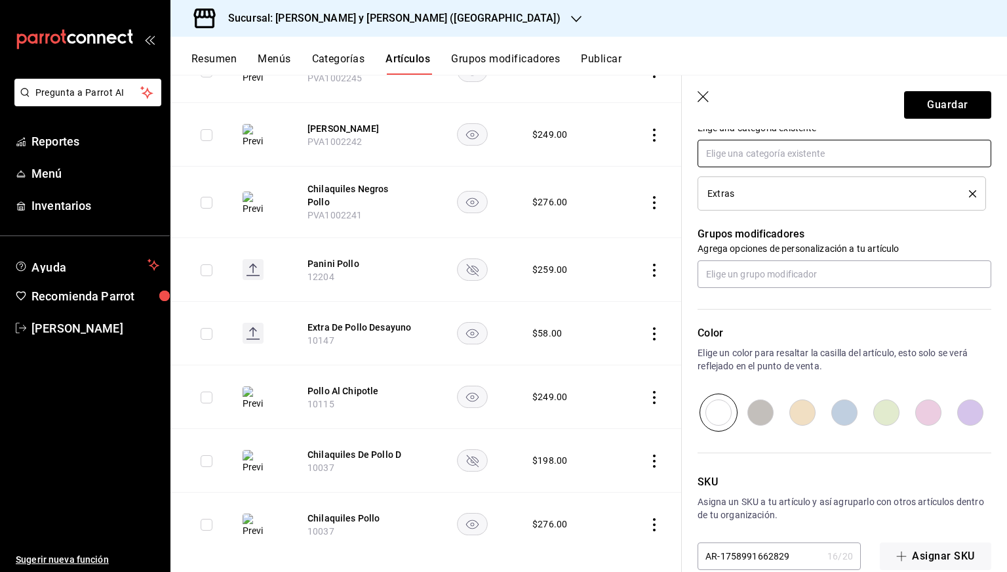
scroll to position [519, 0]
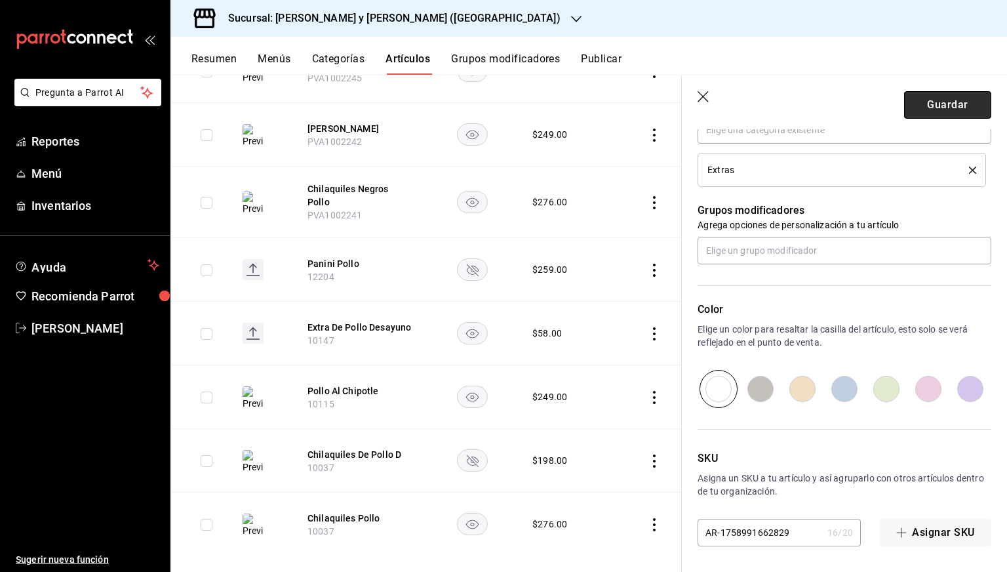
click at [935, 111] on button "Guardar" at bounding box center [947, 105] width 87 height 28
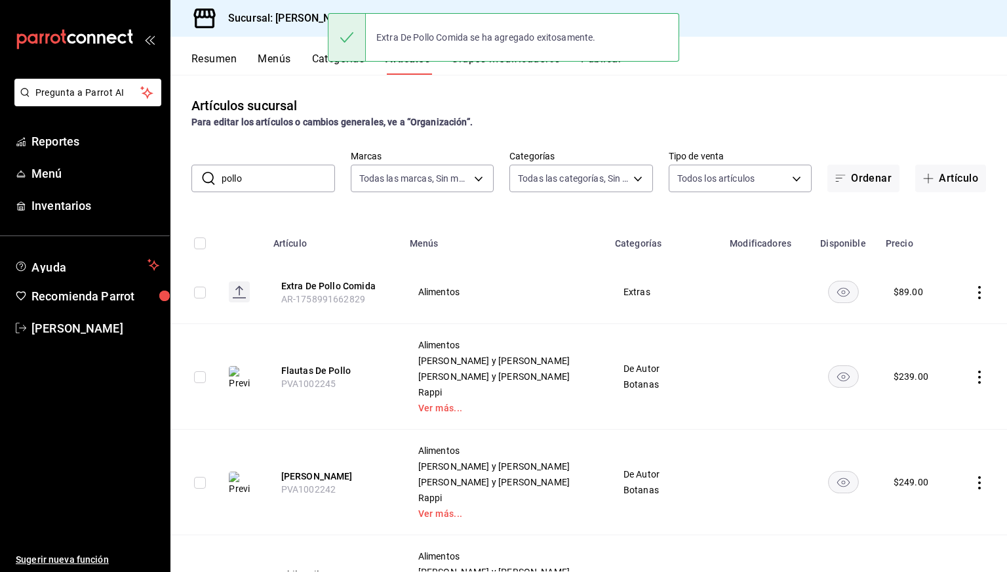
click at [199, 300] on td at bounding box center [194, 292] width 48 height 64
click at [201, 294] on input "checkbox" at bounding box center [200, 292] width 12 height 12
checkbox input "true"
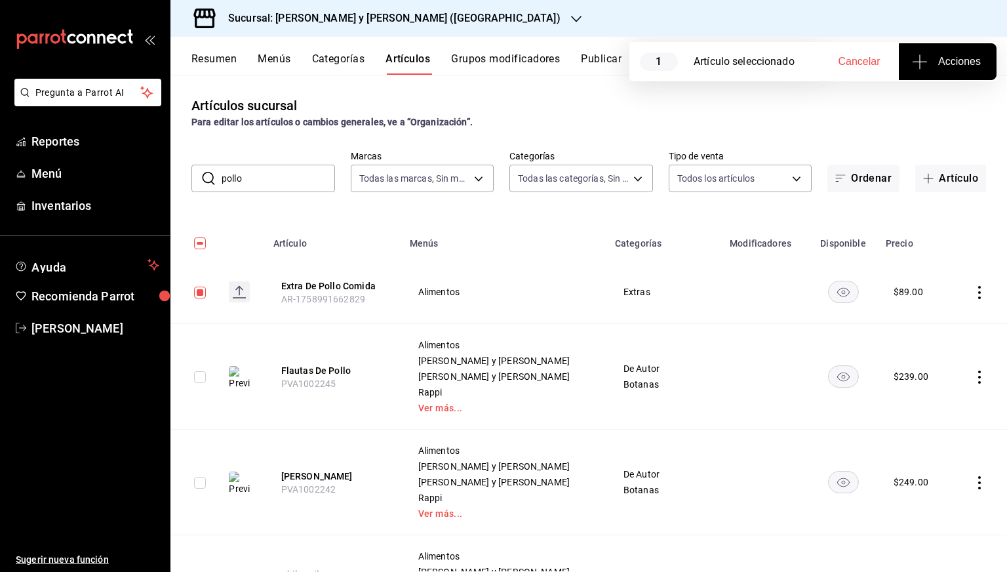
click at [940, 56] on span "Acciones" at bounding box center [947, 62] width 66 height 16
click at [905, 95] on li "Agregar tipo" at bounding box center [947, 102] width 98 height 35
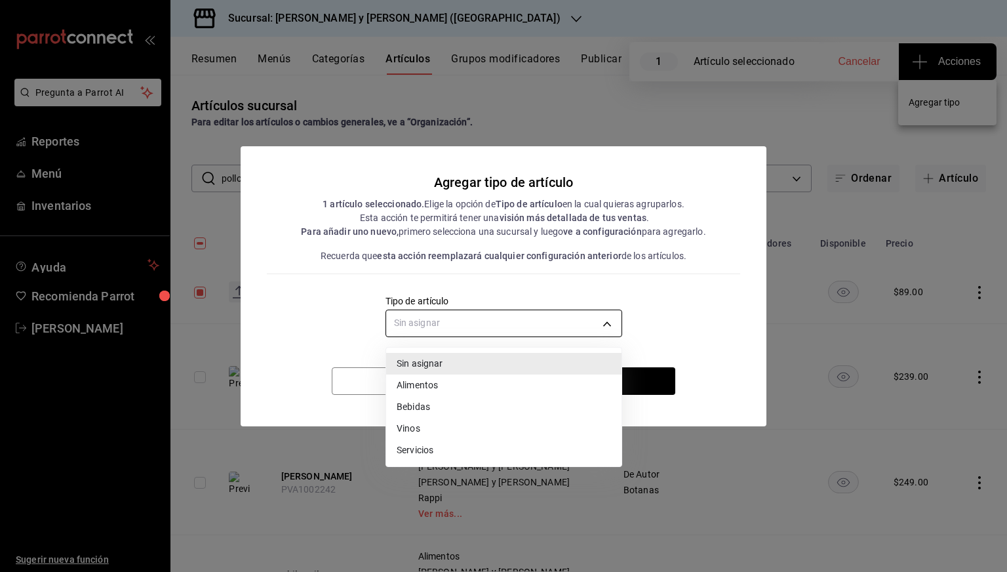
click at [532, 326] on body "Pregunta a Parrot AI Reportes Menú Inventarios Ayuda Recomienda Parrot [PERSON_…" at bounding box center [503, 286] width 1007 height 572
click at [409, 386] on li "Alimentos" at bounding box center [503, 385] width 235 height 22
type input "a9c5c5d7-09f7-4d61-88a6-a13d33eec0fd"
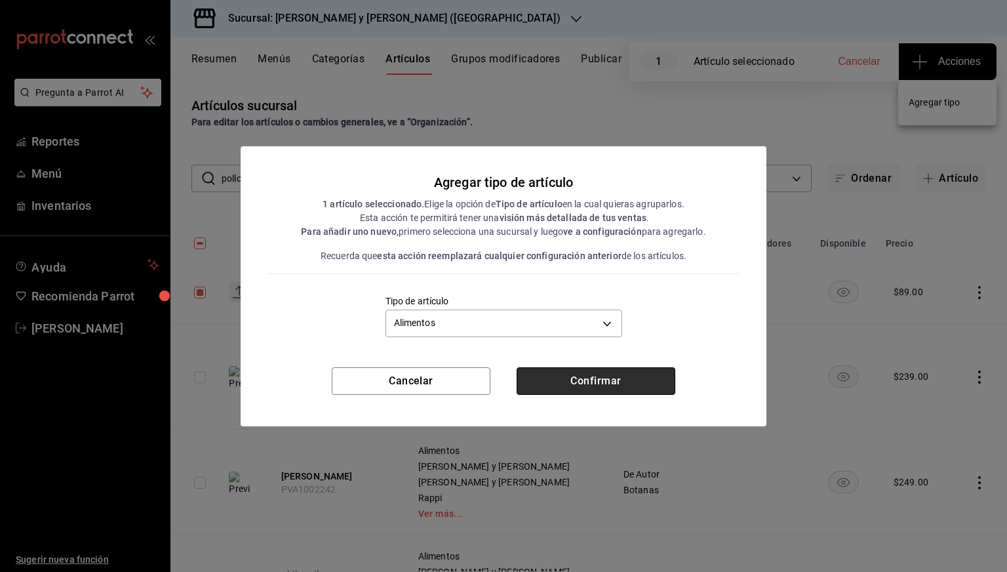
click at [582, 378] on button "Confirmar" at bounding box center [595, 381] width 159 height 28
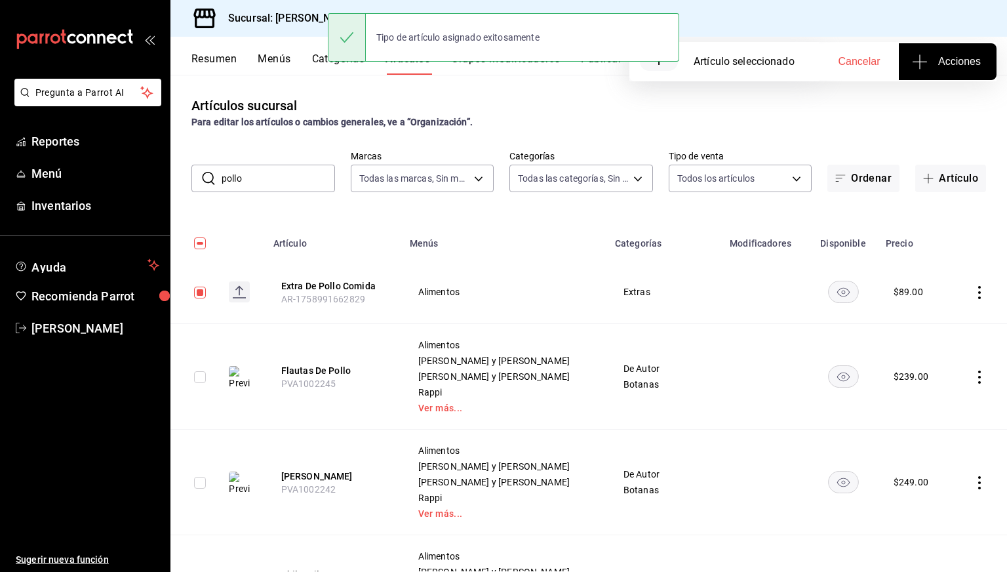
click at [196, 252] on th at bounding box center [194, 239] width 48 height 42
click at [197, 248] on input "checkbox" at bounding box center [200, 243] width 12 height 12
checkbox input "false"
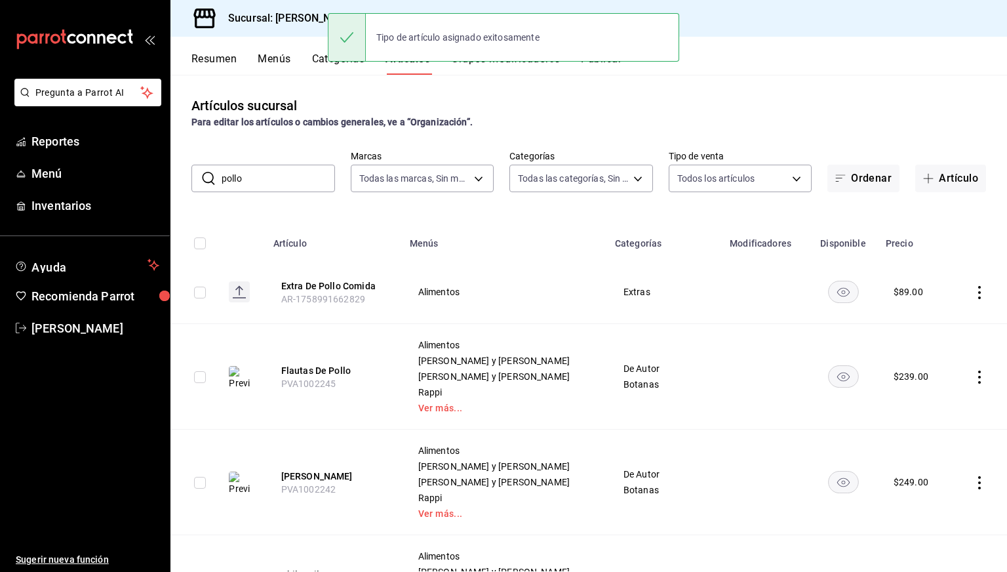
checkbox input "false"
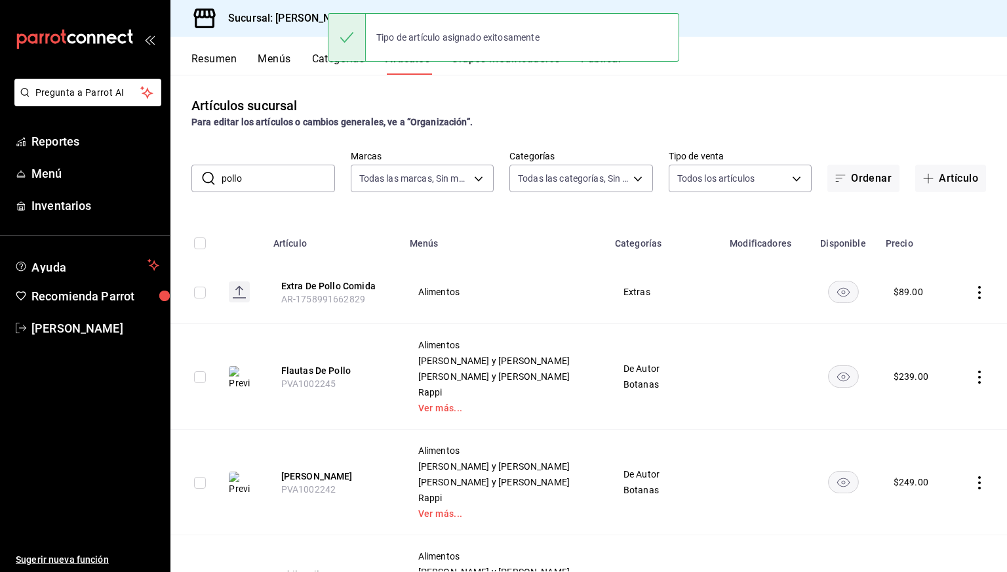
checkbox input "false"
click at [612, 68] on button "Publicar" at bounding box center [601, 63] width 41 height 22
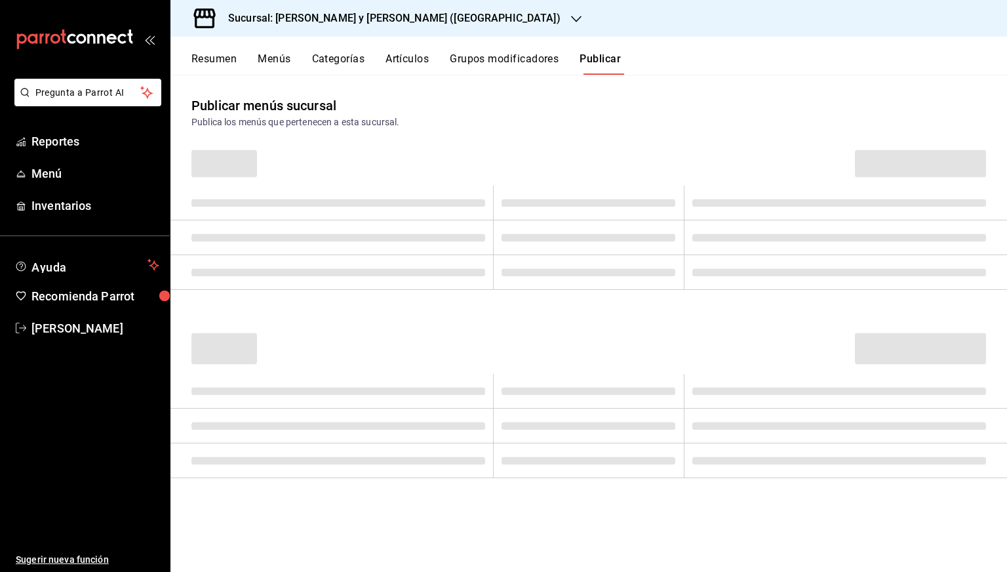
click at [904, 168] on span at bounding box center [920, 163] width 131 height 28
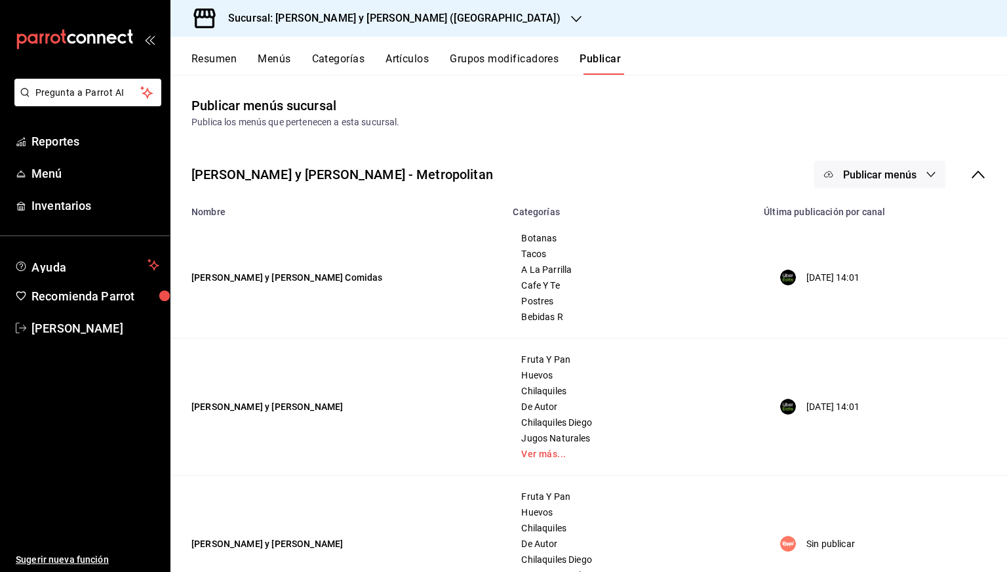
click at [893, 166] on button "Publicar menús" at bounding box center [879, 175] width 131 height 28
click at [855, 289] on div at bounding box center [839, 290] width 37 height 21
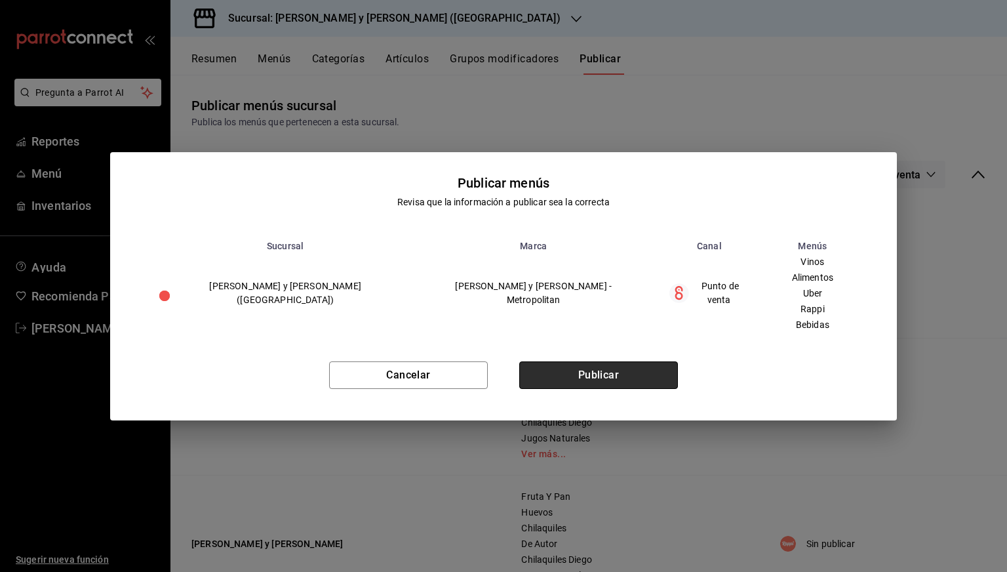
click at [624, 374] on button "Publicar" at bounding box center [598, 375] width 159 height 28
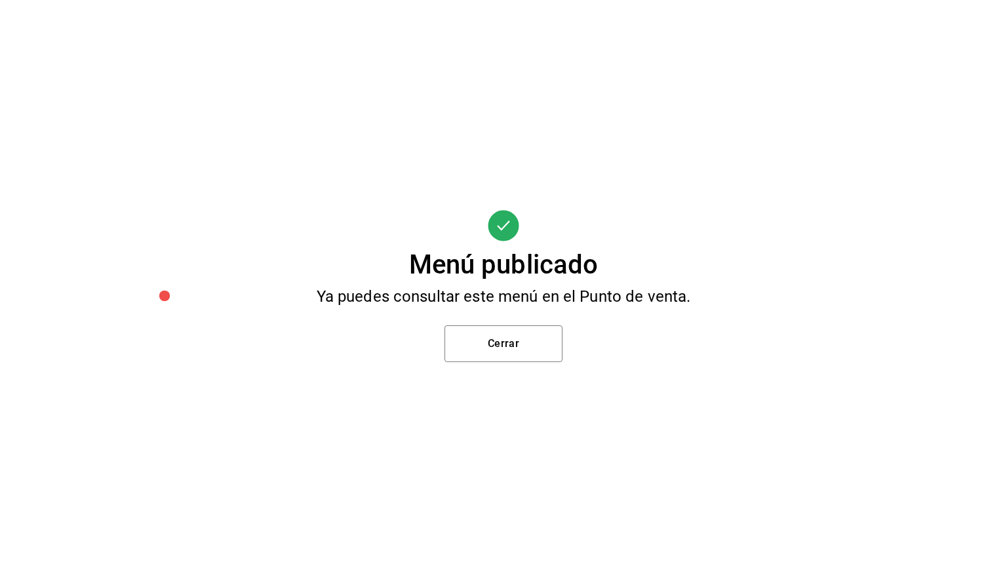
click at [73, 94] on div "Menú publicado Ya puedes consultar este menú en el Punto de venta. Cerrar" at bounding box center [503, 286] width 1007 height 572
click at [528, 350] on button "Cerrar" at bounding box center [503, 343] width 118 height 37
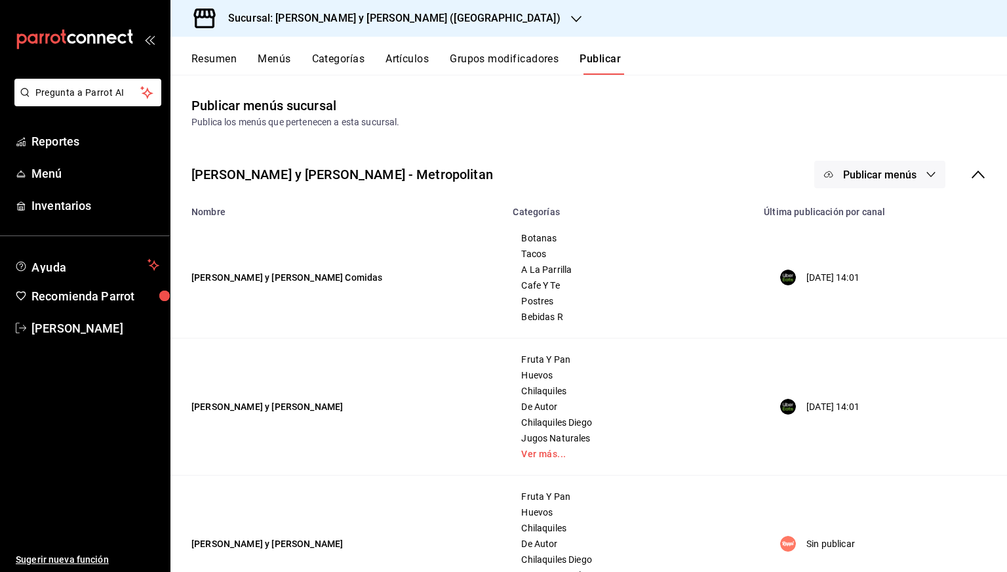
click at [414, 64] on button "Artículos" at bounding box center [406, 63] width 43 height 22
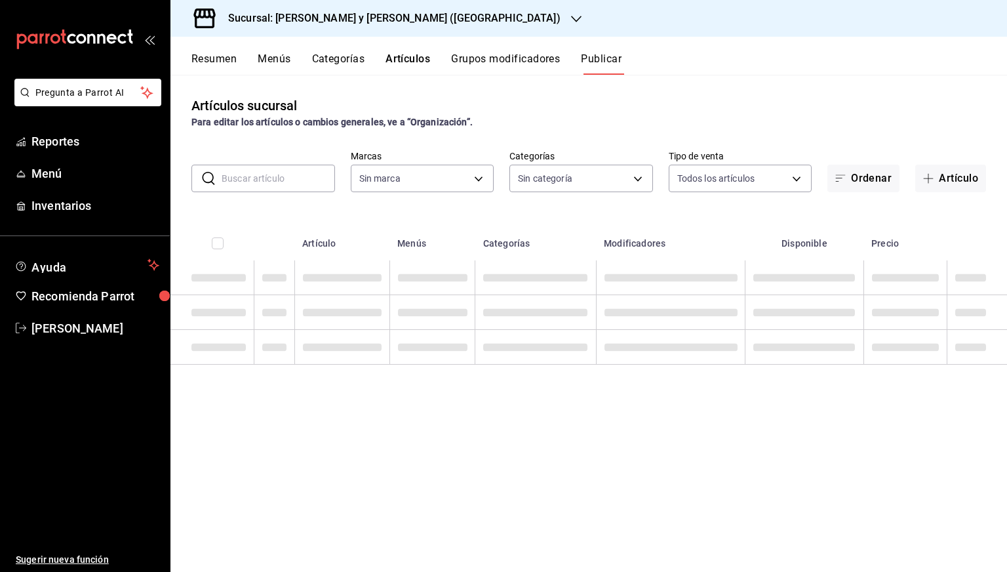
type input "5c4b5436-b9cd-4a1a-b4e8-85329c7394cf"
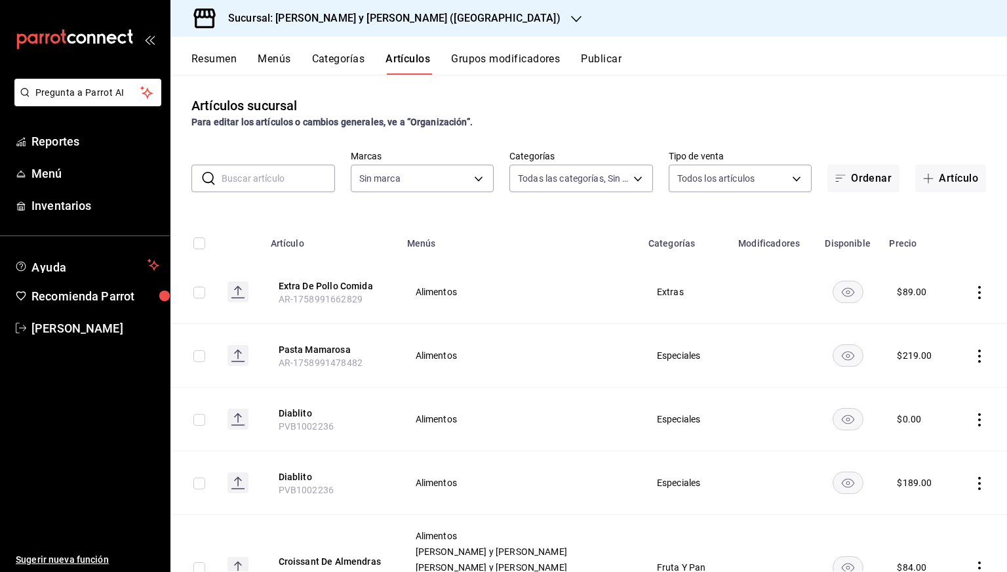
type input "463cbe58-69f9-49c2-85c9-e7a3a82fd125,93b19971-b18f-4184-ad12-5f617cec116c,3e3b7…"
type input "5c4b5436-b9cd-4a1a-b4e8-85329c7394cf"
click at [296, 347] on button "Pasta Mamarosa" at bounding box center [331, 349] width 105 height 13
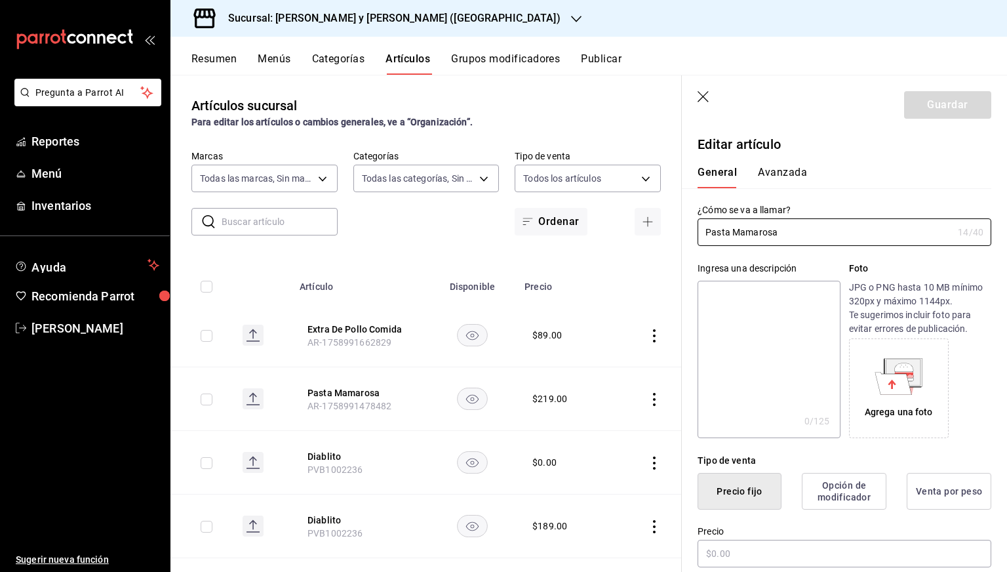
type input "$219.00"
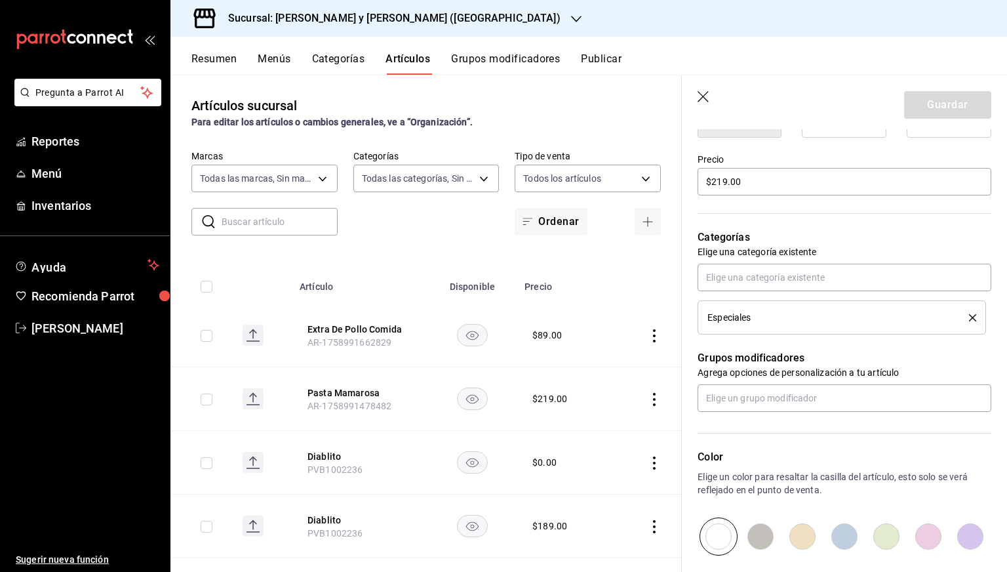
scroll to position [519, 0]
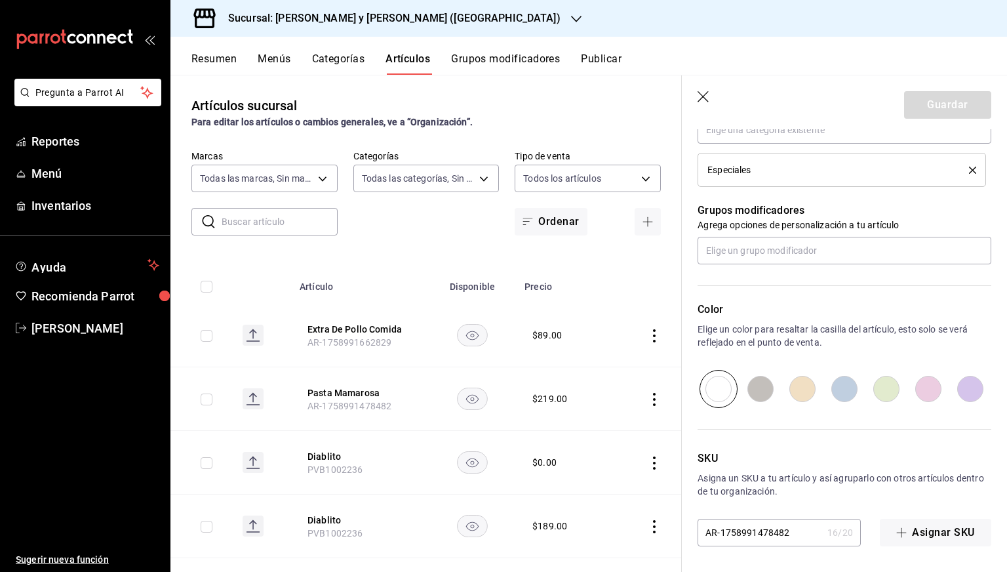
click at [751, 531] on input "AR-1758991478482" at bounding box center [759, 532] width 125 height 26
paste input "PVA1002937"
click at [751, 531] on input "AR-1758991478482" at bounding box center [759, 532] width 125 height 26
type input "PVA1002937"
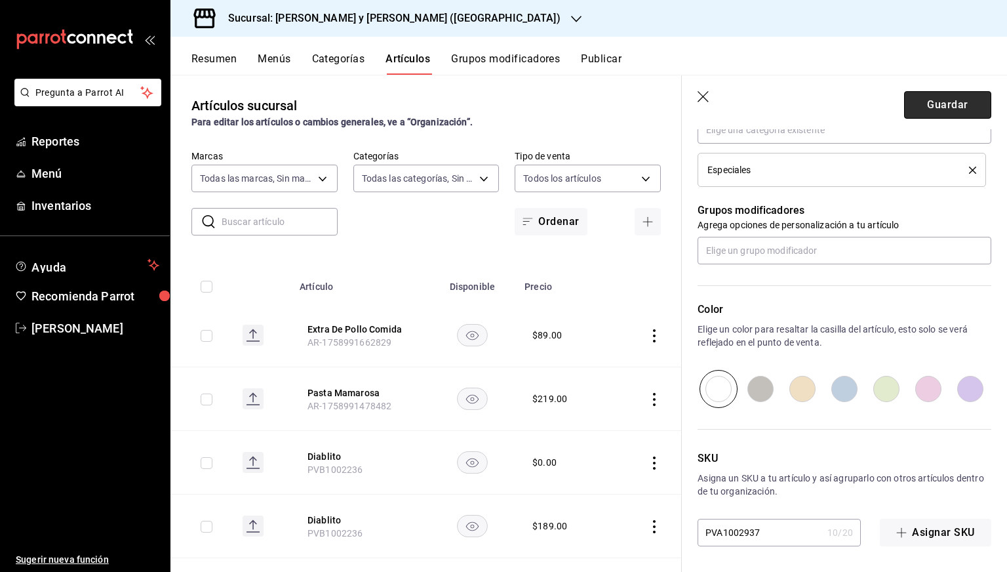
click at [942, 116] on button "Guardar" at bounding box center [947, 105] width 87 height 28
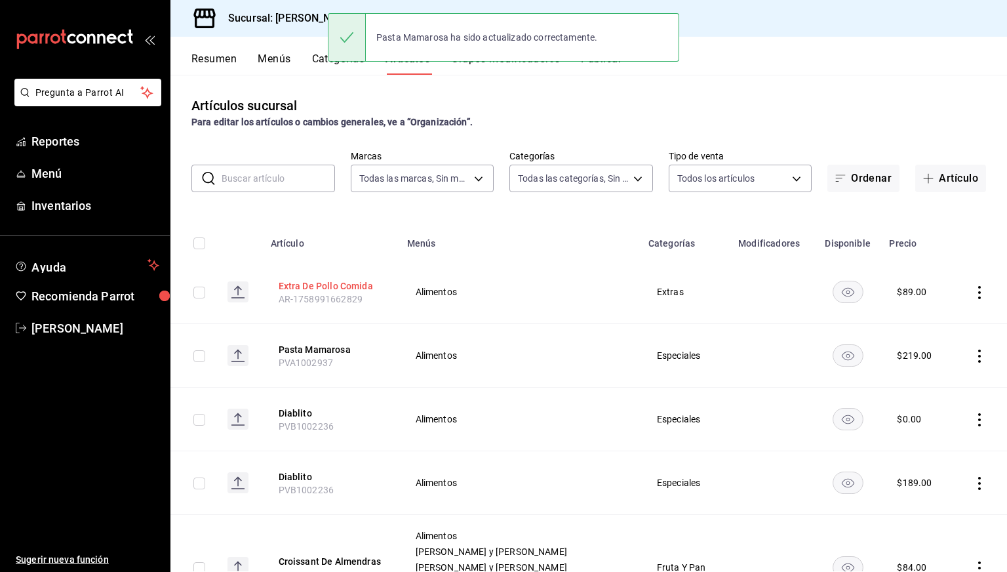
click at [333, 284] on button "Extra De Pollo Comida" at bounding box center [331, 285] width 105 height 13
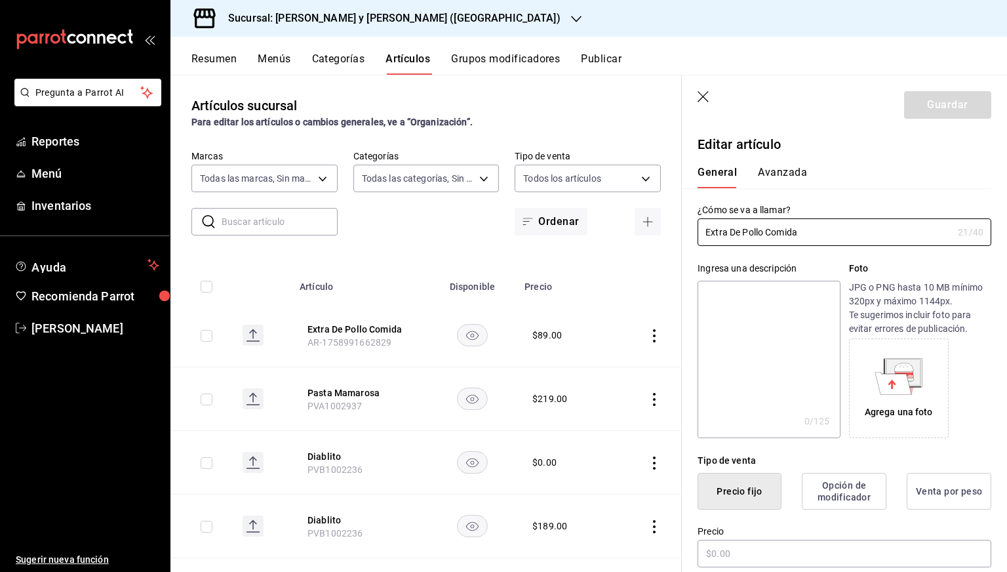
type input "$89.00"
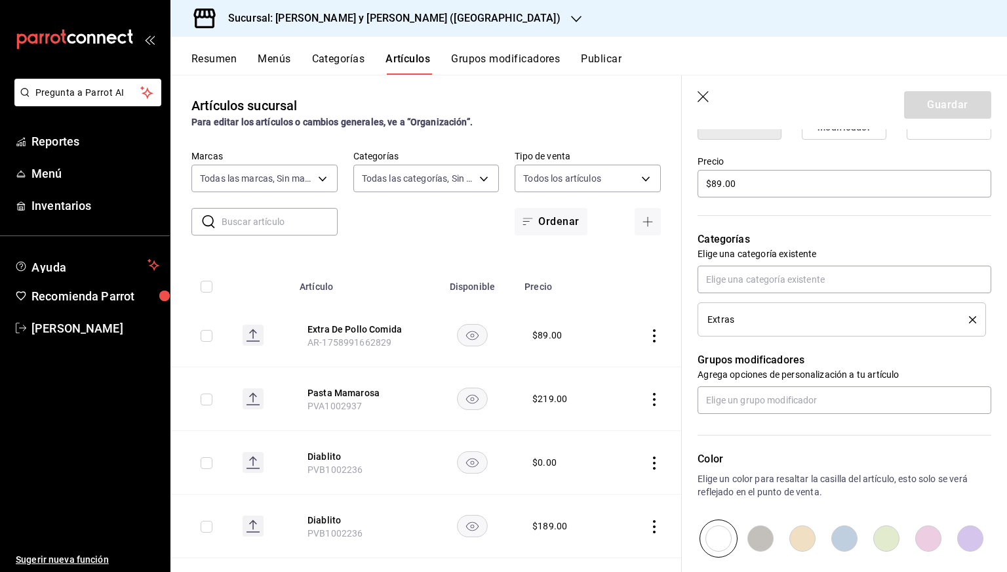
scroll to position [519, 0]
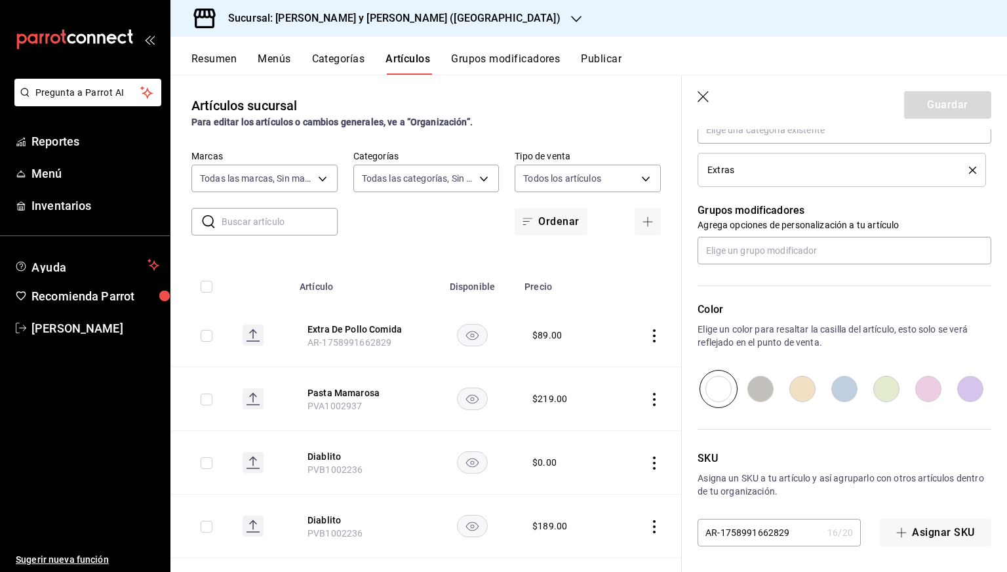
click at [736, 538] on input "AR-1758991662829" at bounding box center [759, 532] width 125 height 26
paste input "PVA1002938"
click at [736, 538] on input "AR-1758991662829" at bounding box center [759, 532] width 125 height 26
type input "PVA1002938"
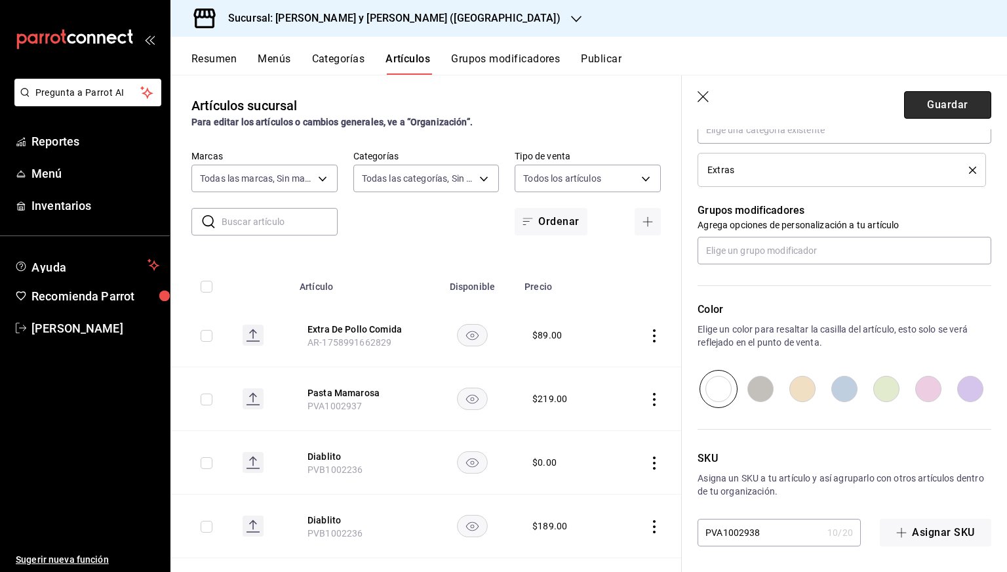
click at [934, 94] on button "Guardar" at bounding box center [947, 105] width 87 height 28
